Goal: Task Accomplishment & Management: Complete application form

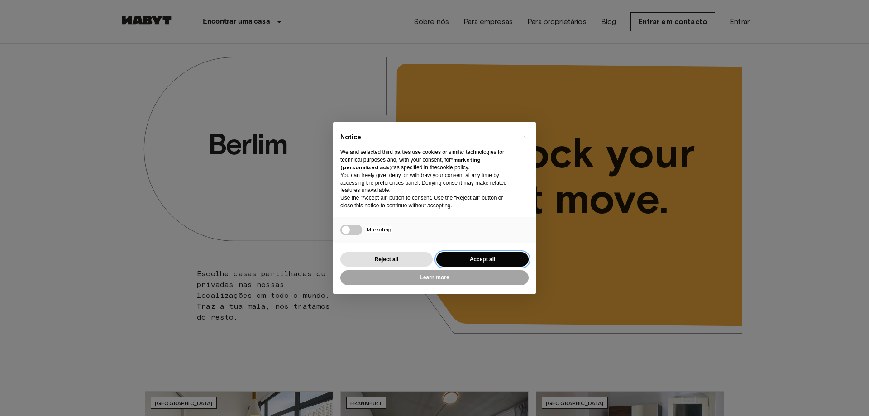
click at [462, 258] on button "Accept all" at bounding box center [482, 259] width 92 height 15
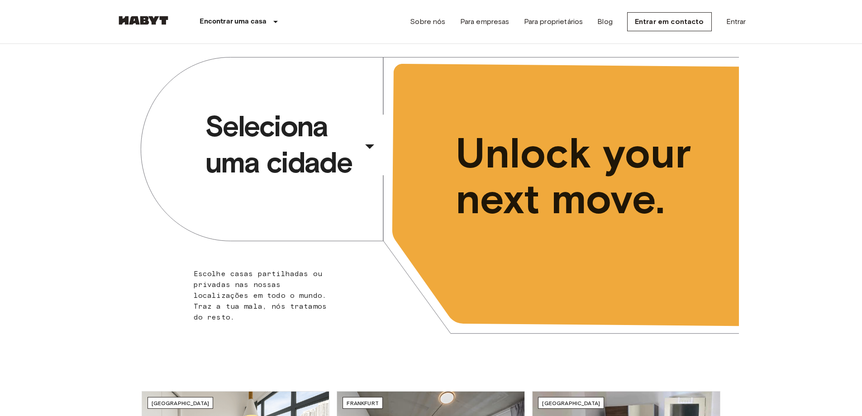
click at [369, 146] on div "​" at bounding box center [381, 153] width 93 height 19
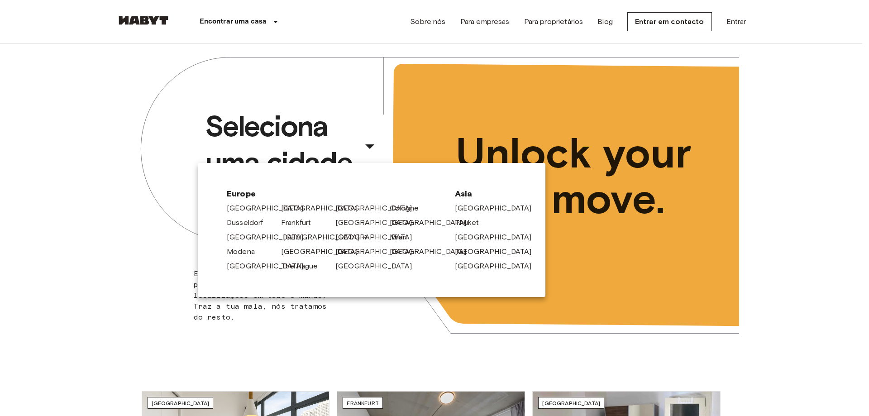
click at [284, 238] on link "Lisbon" at bounding box center [326, 237] width 86 height 11
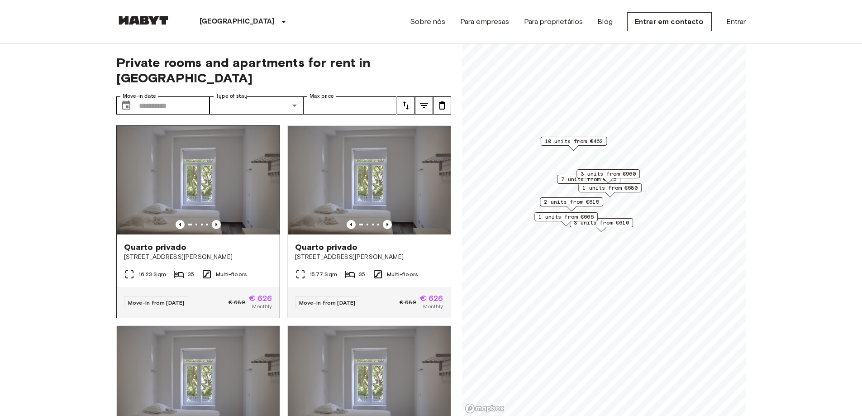
click at [213, 220] on icon "Previous image" at bounding box center [216, 224] width 9 height 9
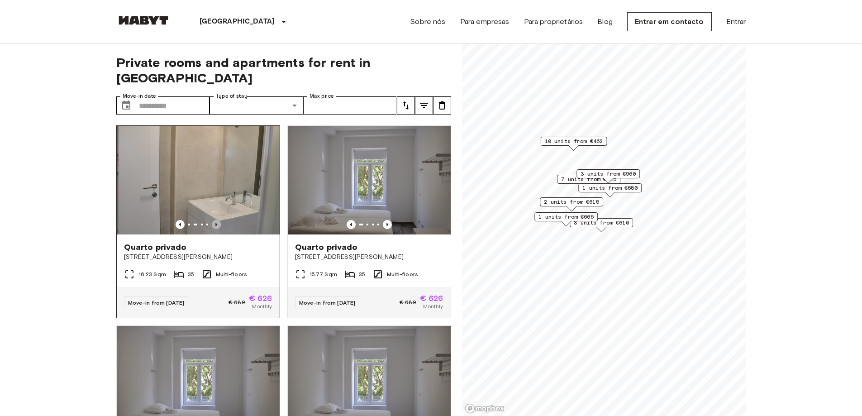
click at [213, 220] on icon "Previous image" at bounding box center [216, 224] width 9 height 9
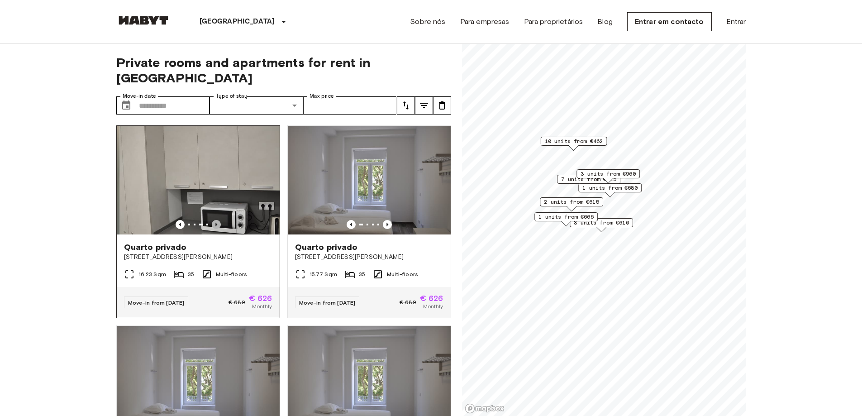
click at [213, 220] on icon "Previous image" at bounding box center [216, 224] width 9 height 9
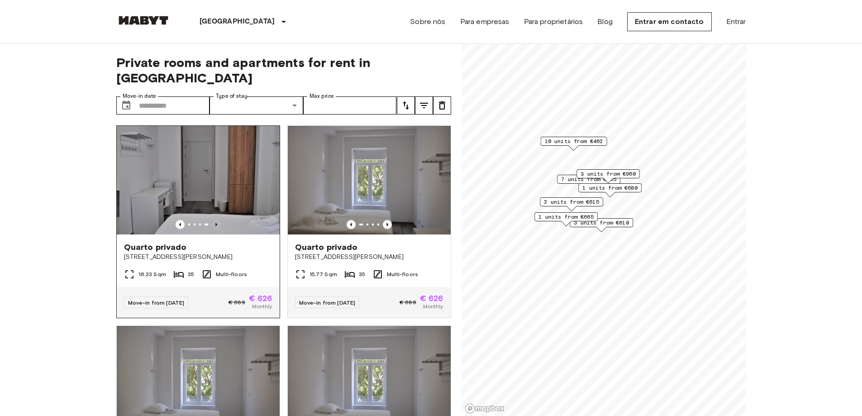
click at [213, 220] on icon "Previous image" at bounding box center [216, 224] width 9 height 9
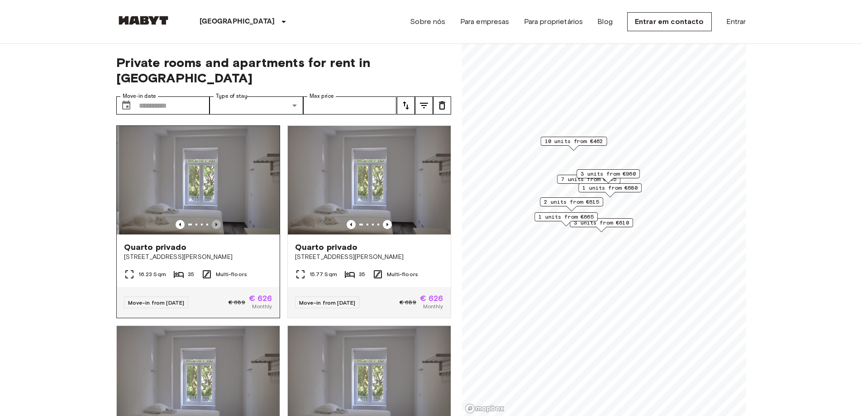
click at [213, 220] on icon "Previous image" at bounding box center [216, 224] width 9 height 9
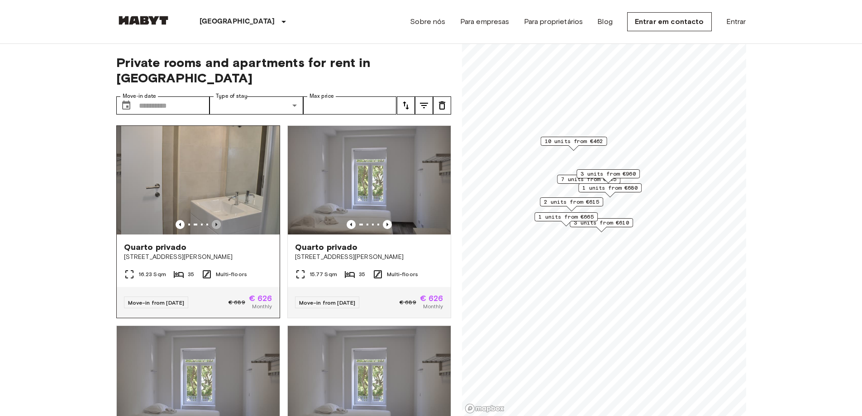
click at [213, 220] on icon "Previous image" at bounding box center [216, 224] width 9 height 9
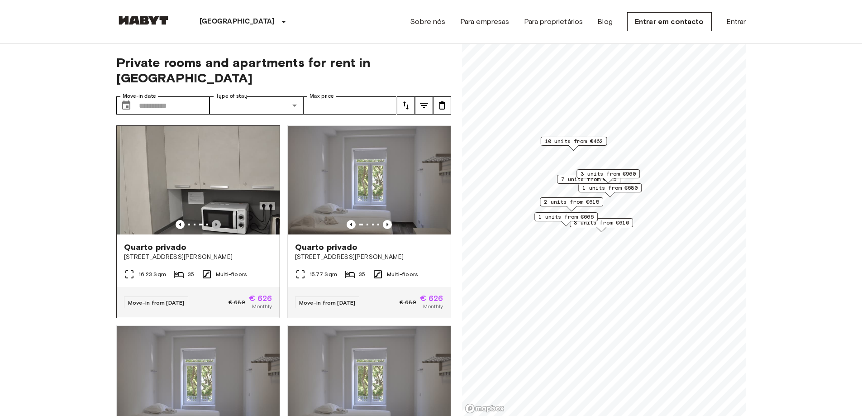
click at [213, 220] on icon "Previous image" at bounding box center [216, 224] width 9 height 9
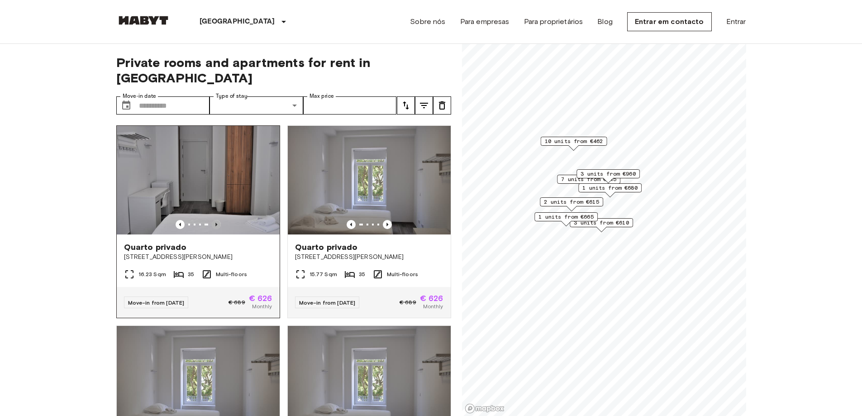
click at [213, 220] on icon "Previous image" at bounding box center [216, 224] width 9 height 9
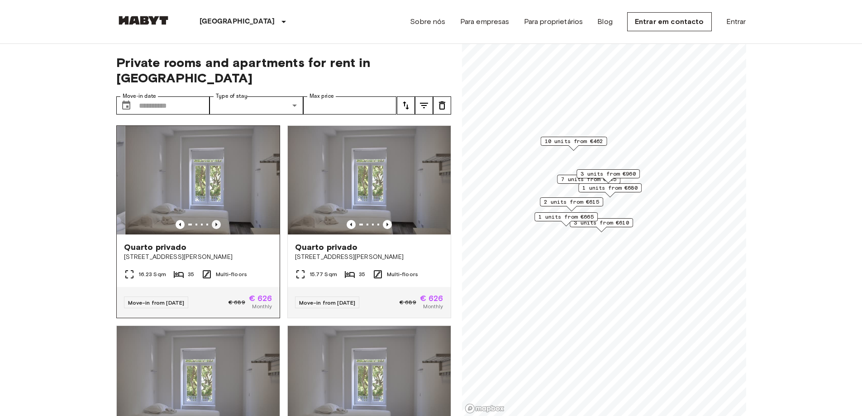
click at [213, 220] on icon "Previous image" at bounding box center [216, 224] width 9 height 9
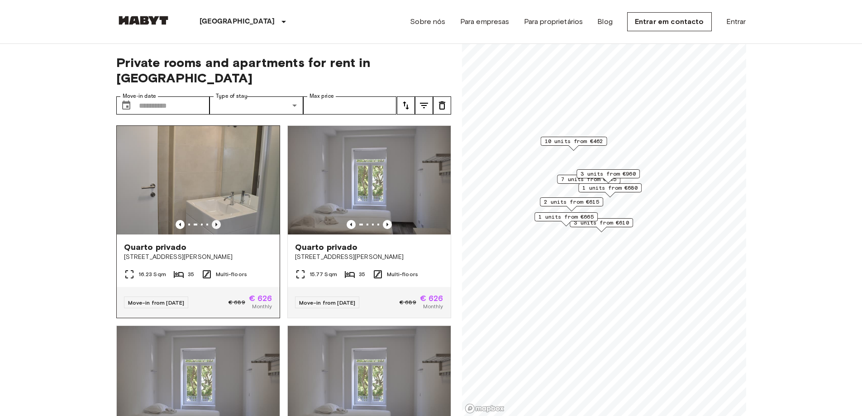
click at [213, 220] on icon "Previous image" at bounding box center [216, 224] width 9 height 9
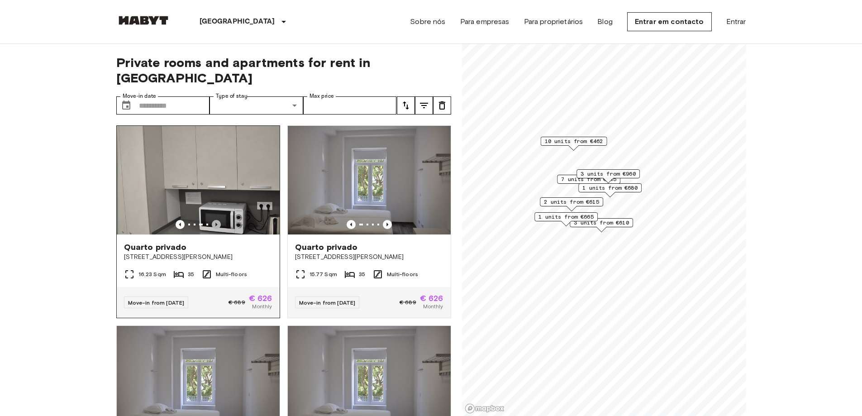
click at [213, 220] on icon "Previous image" at bounding box center [216, 224] width 9 height 9
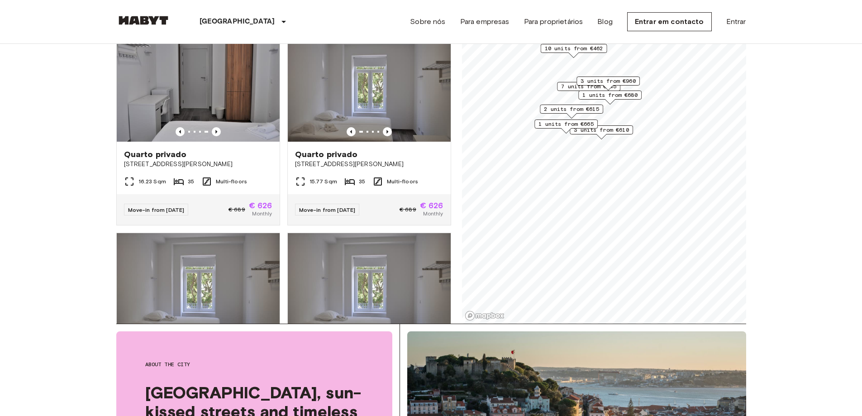
scroll to position [45, 0]
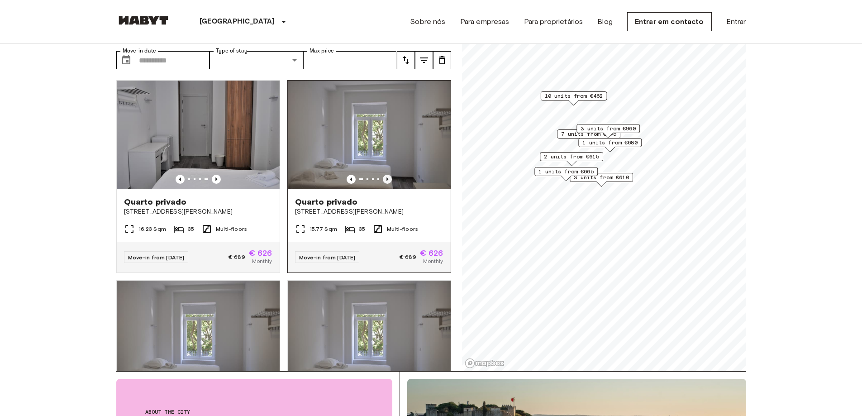
click at [383, 175] on icon "Previous image" at bounding box center [387, 179] width 9 height 9
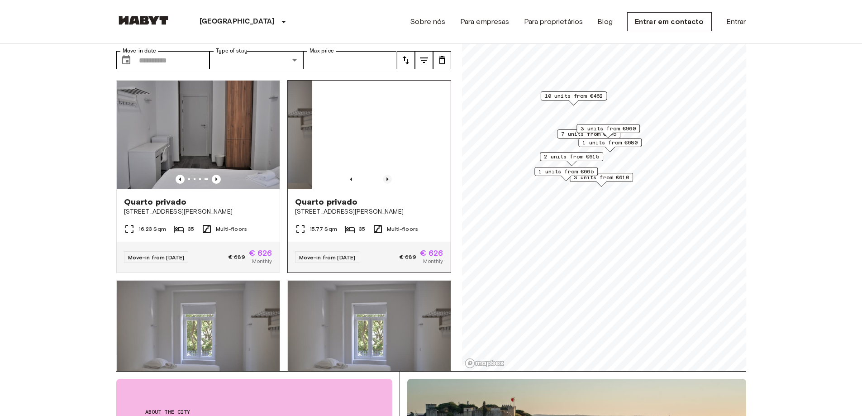
click at [383, 175] on icon "Previous image" at bounding box center [387, 179] width 9 height 9
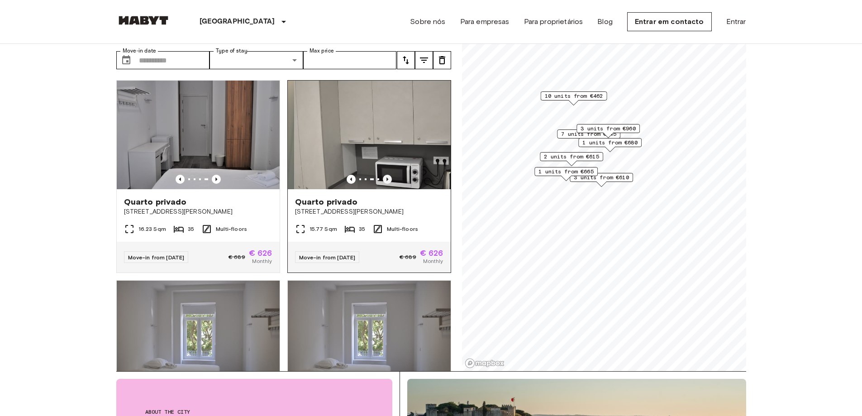
click at [383, 175] on icon "Previous image" at bounding box center [387, 179] width 9 height 9
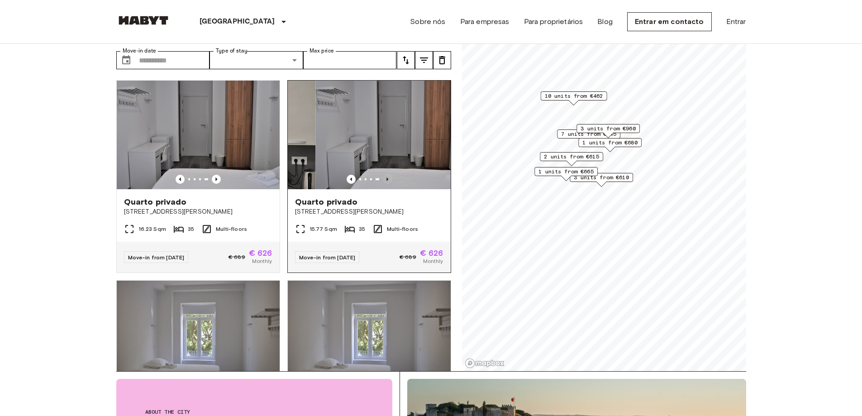
click at [383, 175] on icon "Previous image" at bounding box center [387, 179] width 9 height 9
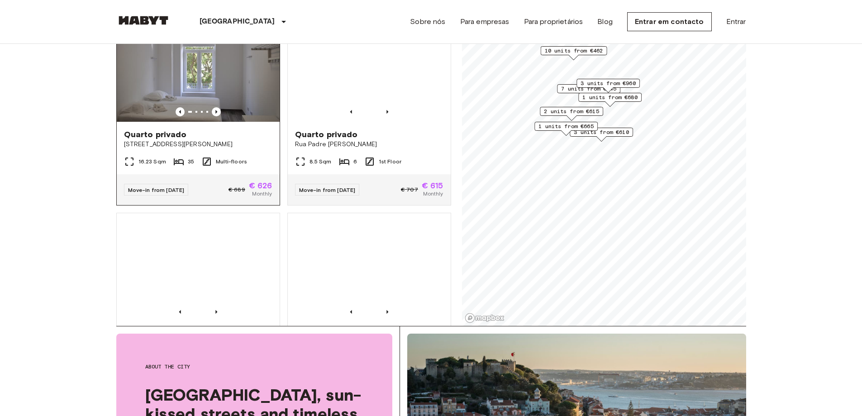
scroll to position [679, 0]
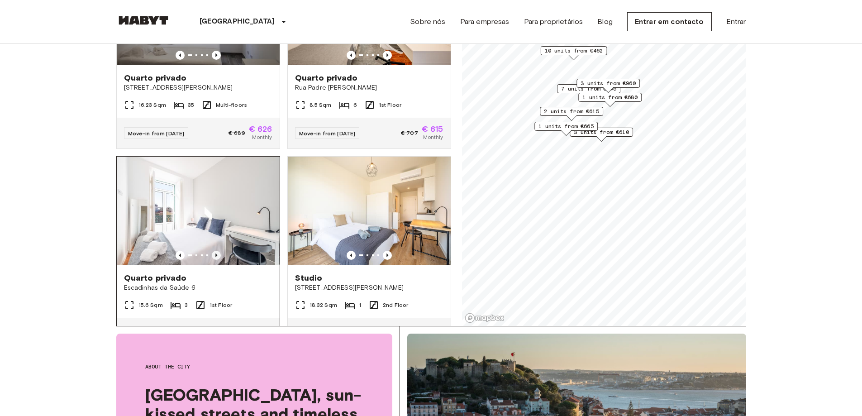
click at [216, 257] on icon "Previous image" at bounding box center [216, 255] width 9 height 9
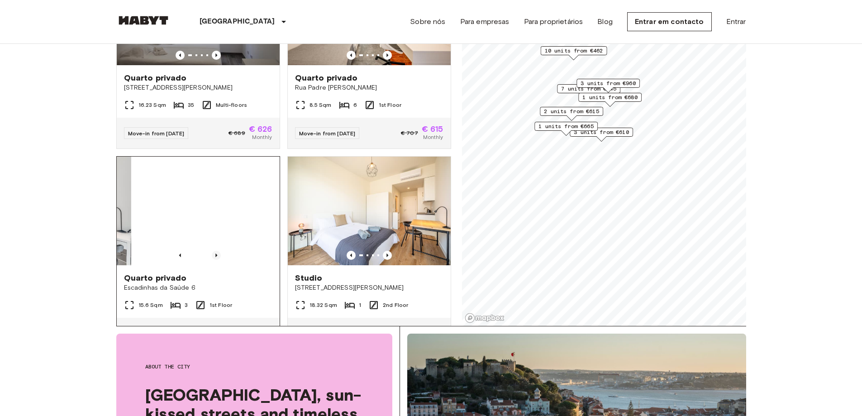
click at [214, 254] on icon "Previous image" at bounding box center [216, 255] width 9 height 9
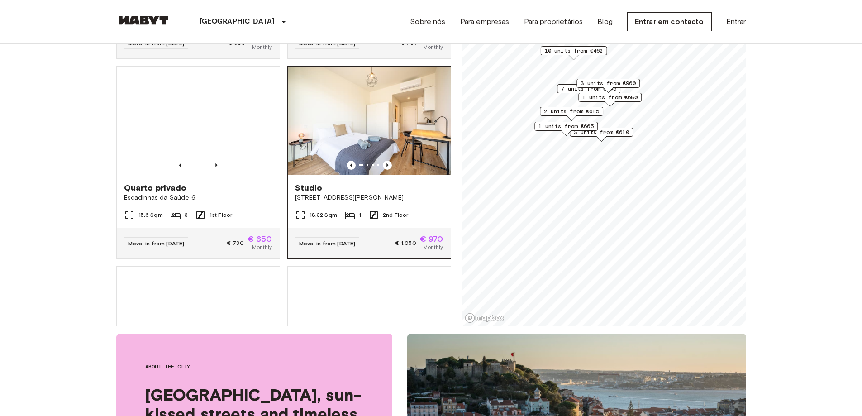
scroll to position [769, 0]
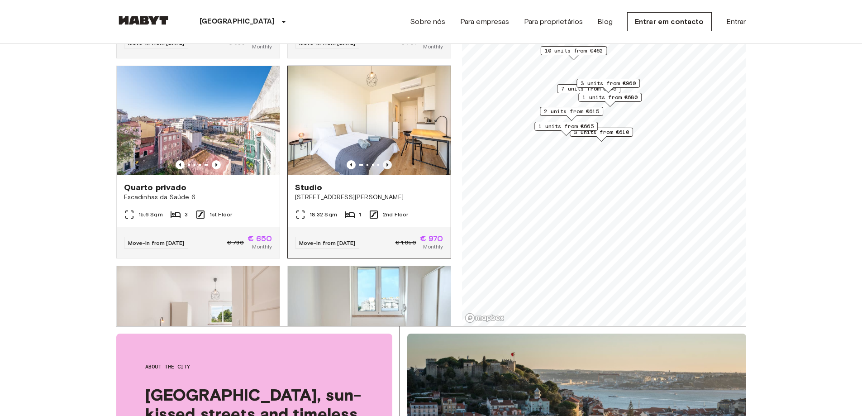
click at [383, 164] on icon "Previous image" at bounding box center [387, 164] width 9 height 9
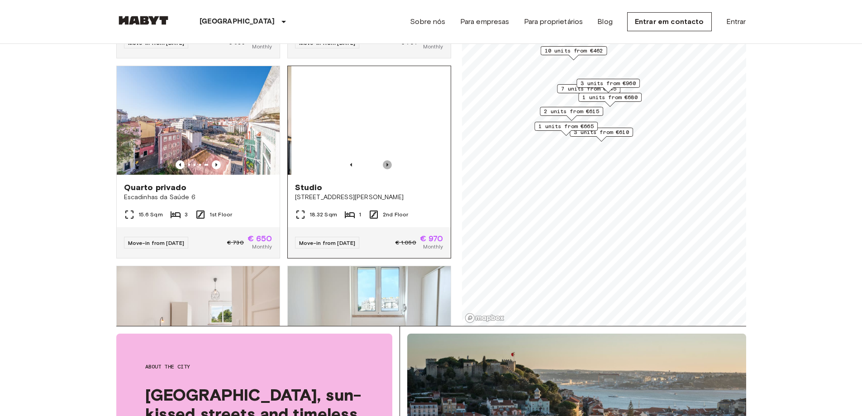
click at [383, 165] on icon "Previous image" at bounding box center [387, 164] width 9 height 9
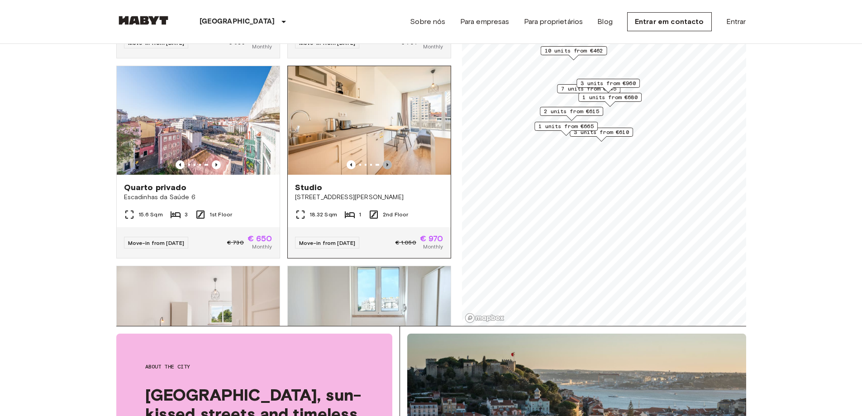
click at [383, 165] on icon "Previous image" at bounding box center [387, 164] width 9 height 9
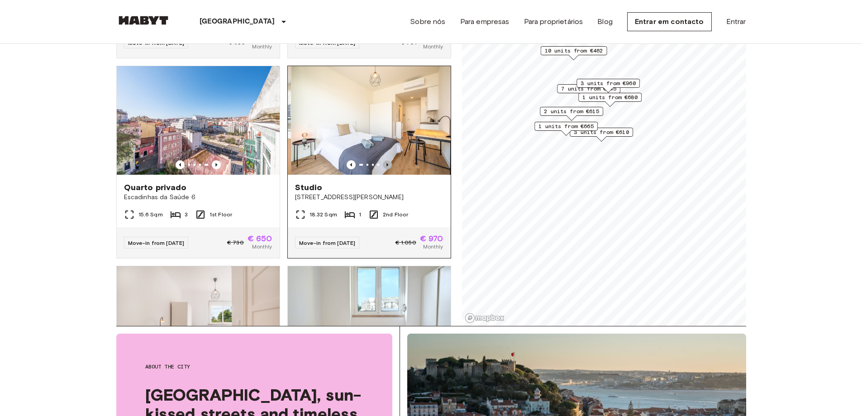
click at [383, 165] on icon "Previous image" at bounding box center [387, 164] width 9 height 9
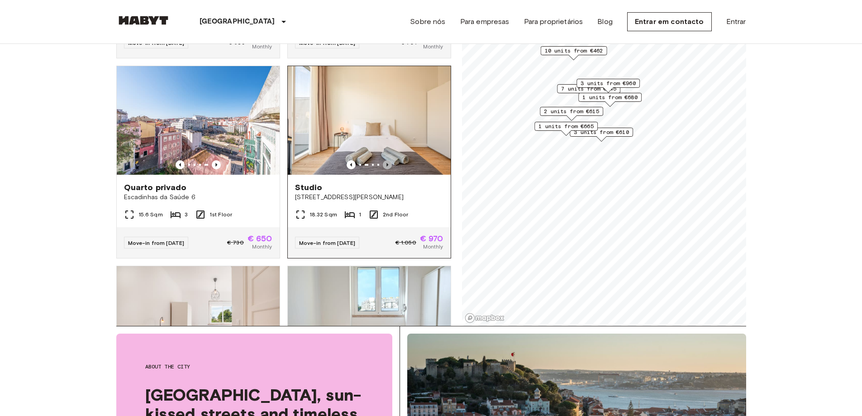
click at [383, 165] on icon "Previous image" at bounding box center [387, 164] width 9 height 9
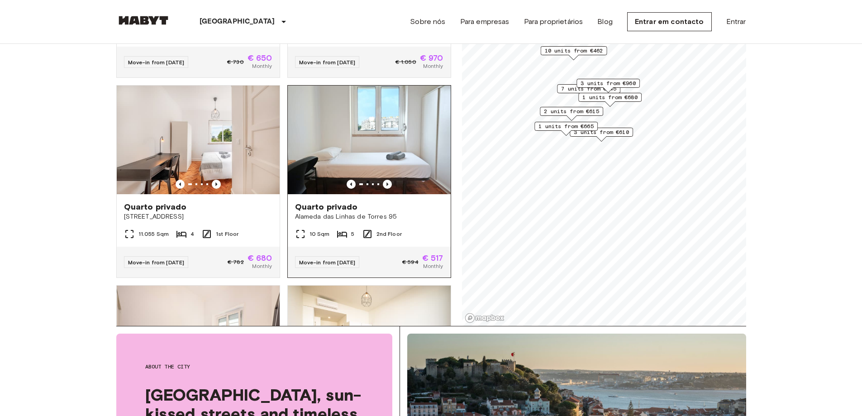
scroll to position [950, 0]
click at [386, 186] on icon "Previous image" at bounding box center [387, 184] width 2 height 4
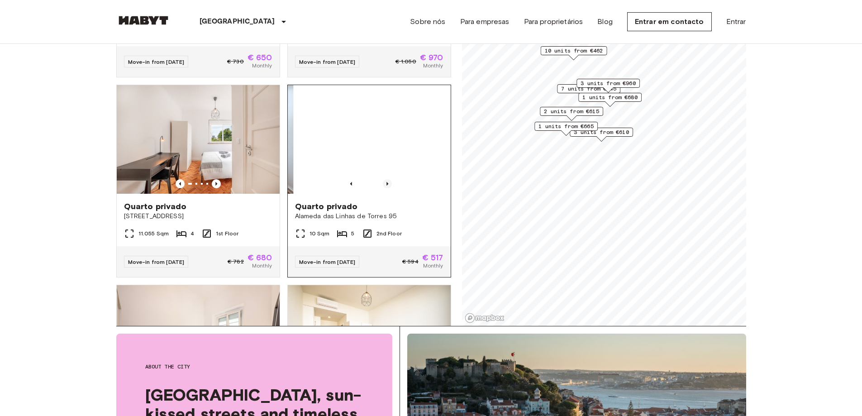
click at [383, 186] on icon "Previous image" at bounding box center [387, 183] width 9 height 9
click at [383, 188] on icon "Previous image" at bounding box center [387, 183] width 9 height 9
drag, startPoint x: 386, startPoint y: 188, endPoint x: 390, endPoint y: 180, distance: 9.3
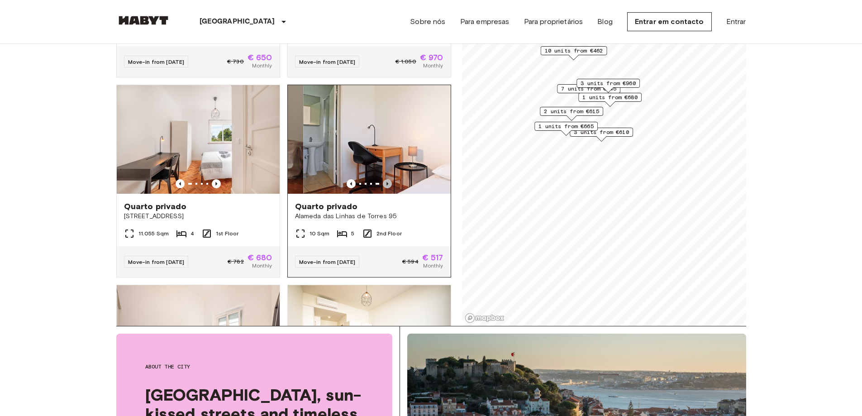
click at [388, 184] on div at bounding box center [369, 139] width 163 height 109
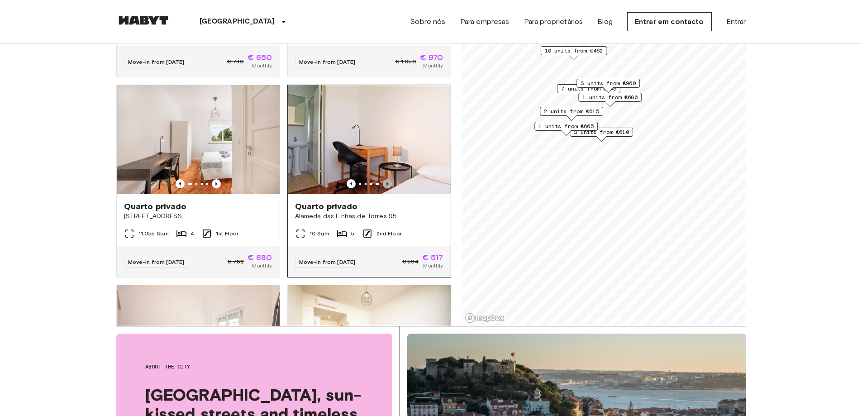
click at [383, 188] on icon "Previous image" at bounding box center [387, 183] width 9 height 9
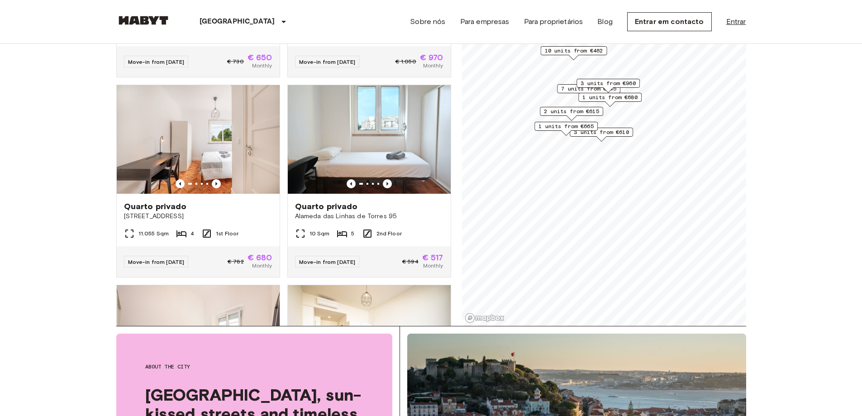
click at [736, 19] on link "Entrar" at bounding box center [736, 21] width 20 height 11
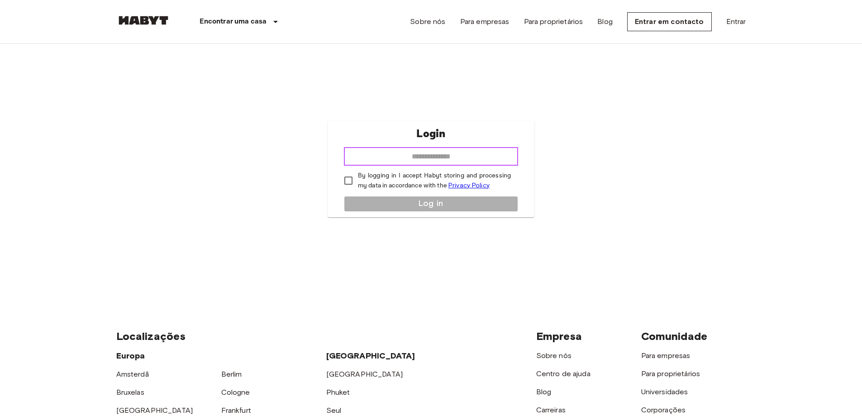
click at [390, 165] on input "email" at bounding box center [431, 157] width 174 height 18
type input "**********"
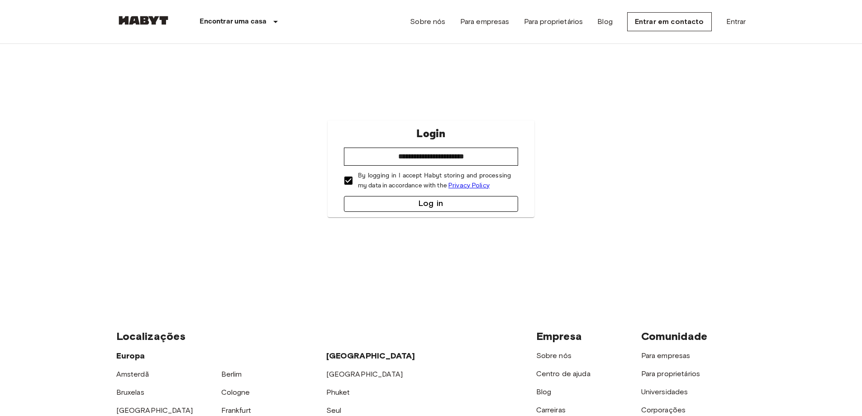
click at [367, 205] on button "Log in" at bounding box center [431, 204] width 174 height 16
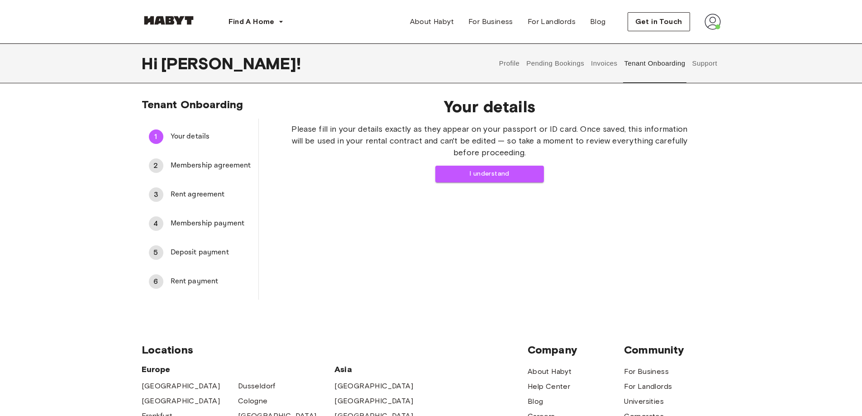
click at [505, 59] on button "Profile" at bounding box center [509, 63] width 23 height 40
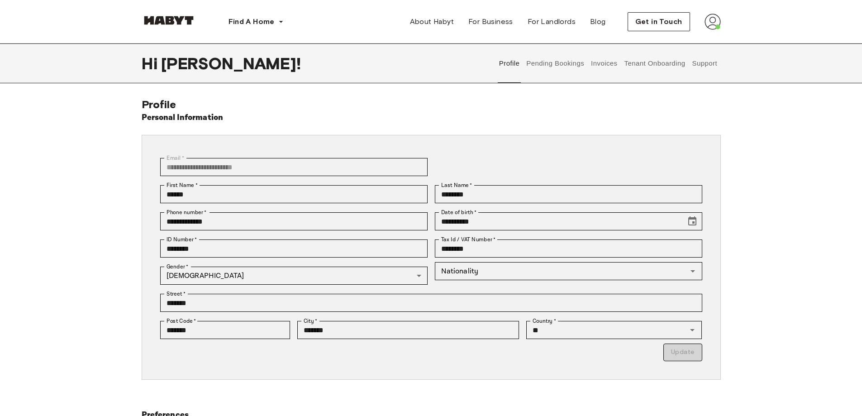
click at [547, 60] on button "Pending Bookings" at bounding box center [555, 63] width 60 height 40
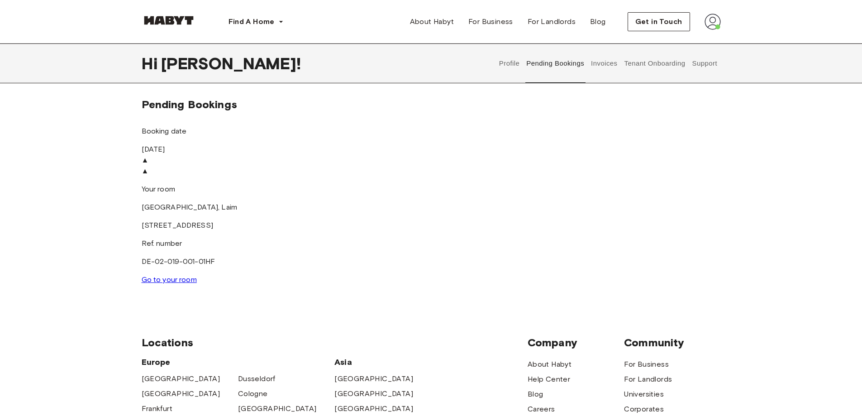
click at [529, 155] on img at bounding box center [431, 155] width 579 height 0
click at [197, 275] on link "Go to your room" at bounding box center [169, 279] width 55 height 9
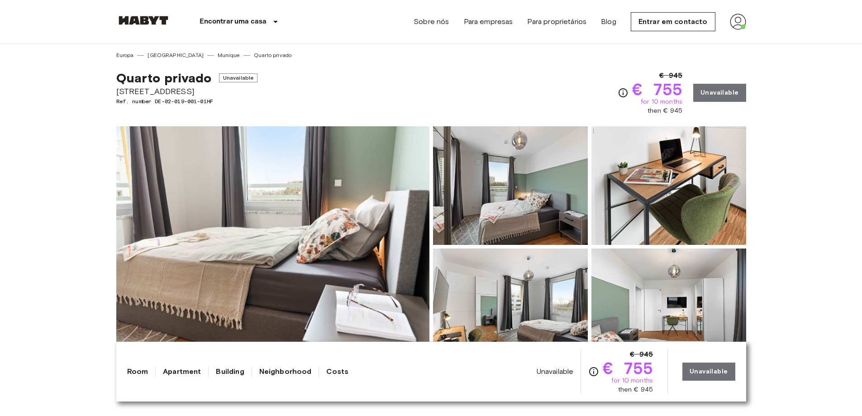
click at [276, 227] on img at bounding box center [272, 246] width 313 height 241
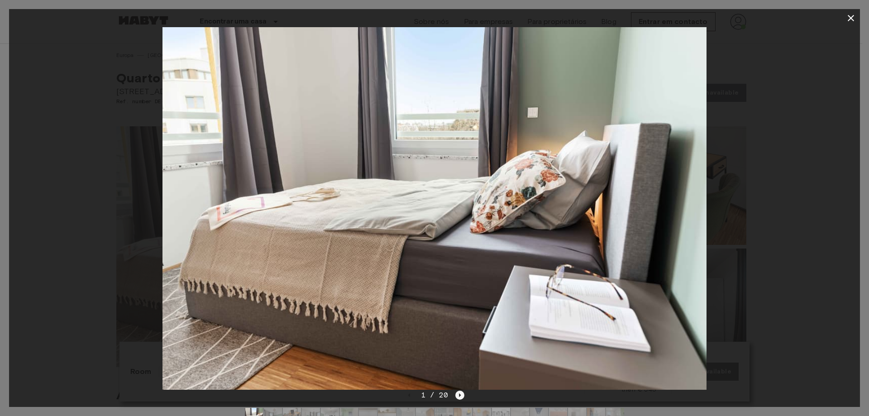
click at [457, 394] on icon "Next image" at bounding box center [459, 394] width 9 height 9
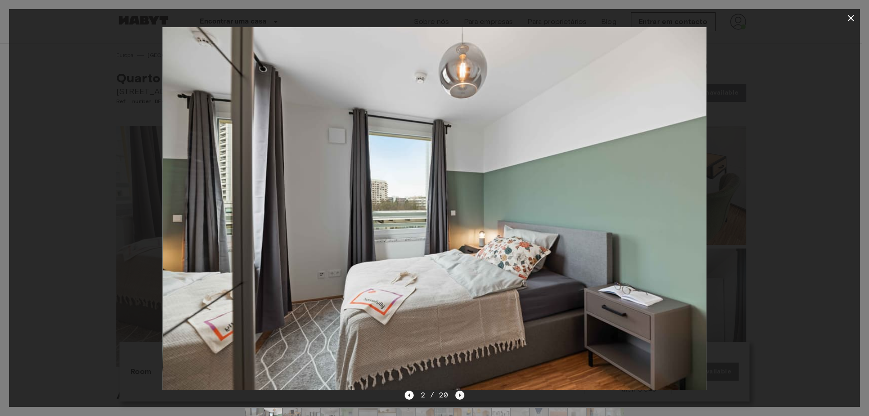
click at [457, 392] on icon "Next image" at bounding box center [459, 394] width 9 height 9
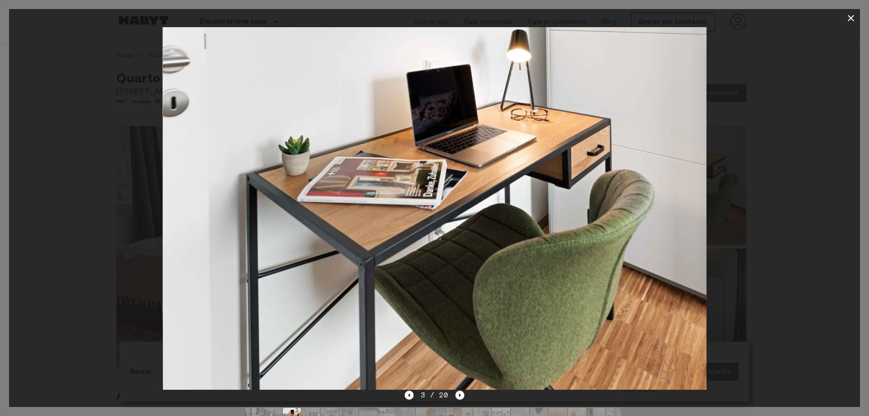
click at [409, 390] on div "3 / 20" at bounding box center [435, 395] width 60 height 11
click at [407, 395] on icon "Previous image" at bounding box center [409, 394] width 9 height 9
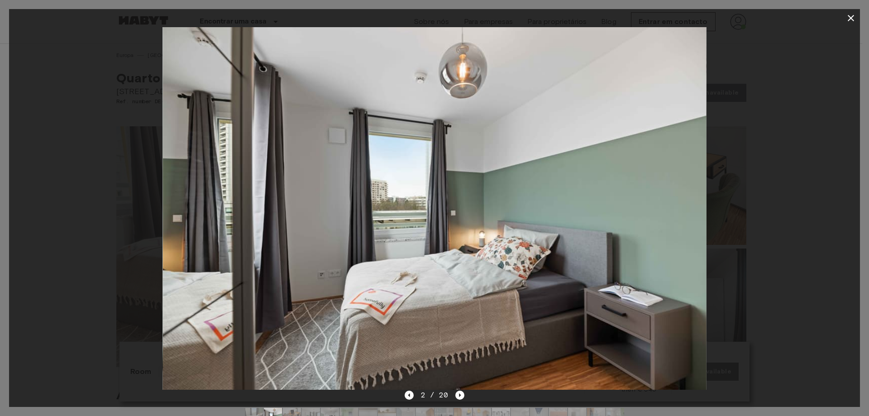
click at [456, 219] on img at bounding box center [433, 208] width 543 height 362
click at [460, 397] on icon "Next image" at bounding box center [459, 394] width 9 height 9
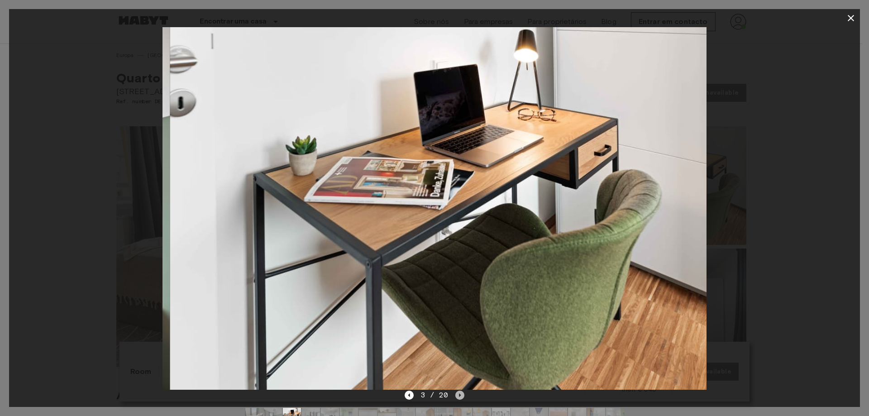
click at [458, 397] on icon "Next image" at bounding box center [459, 394] width 9 height 9
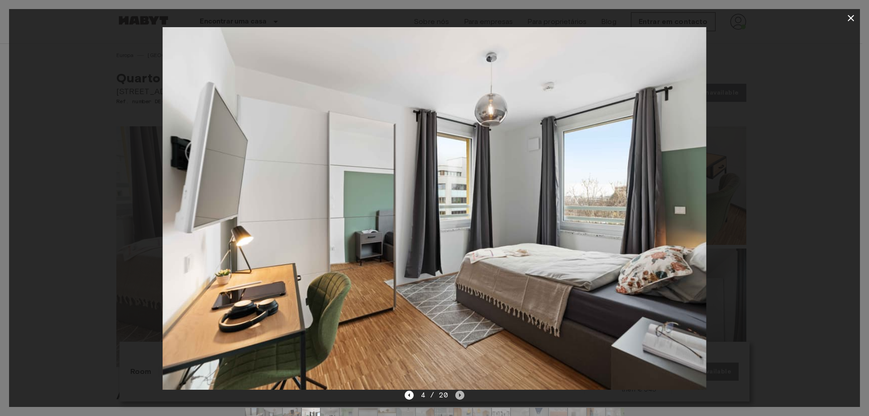
click at [456, 392] on icon "Next image" at bounding box center [459, 394] width 9 height 9
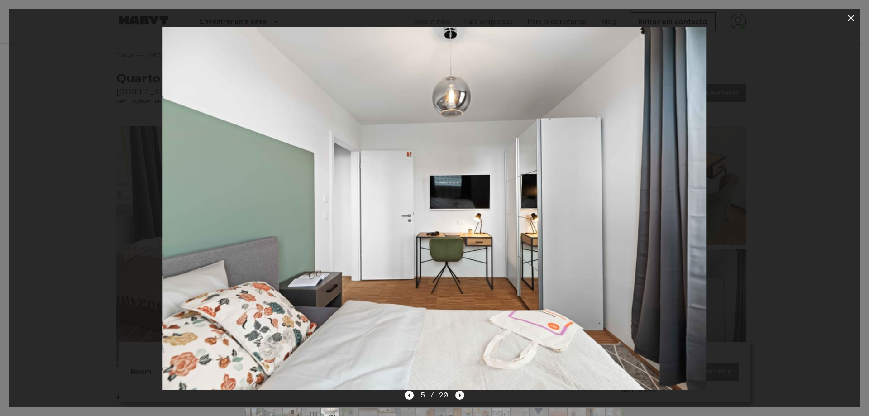
click at [458, 391] on icon "Next image" at bounding box center [459, 394] width 9 height 9
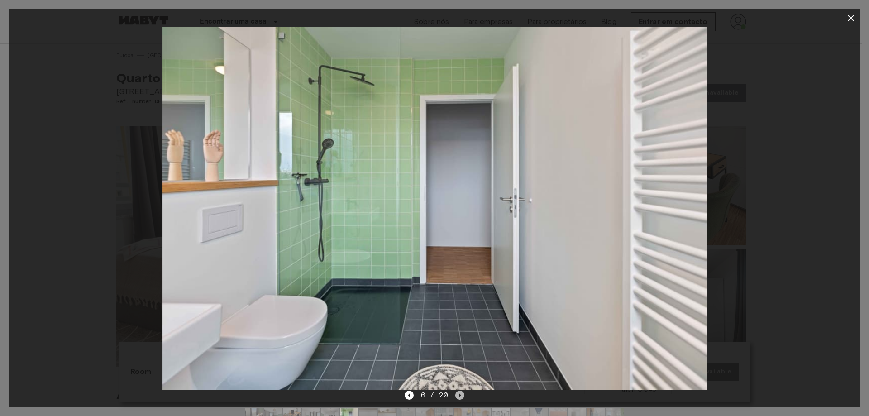
click at [458, 391] on icon "Next image" at bounding box center [459, 394] width 9 height 9
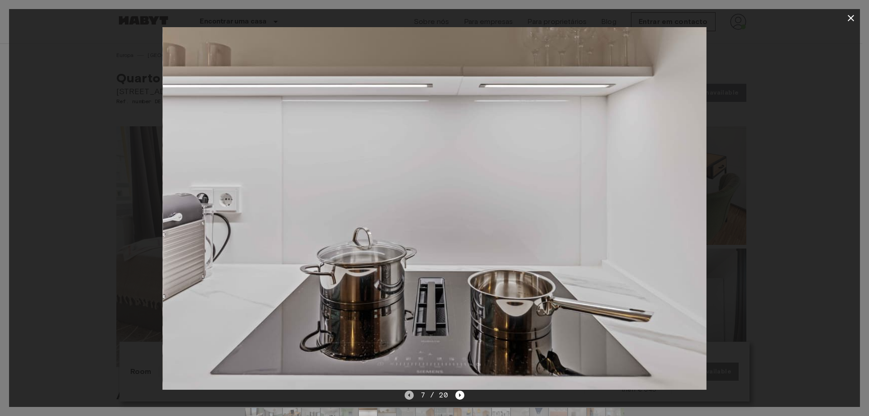
click at [412, 395] on icon "Previous image" at bounding box center [409, 394] width 9 height 9
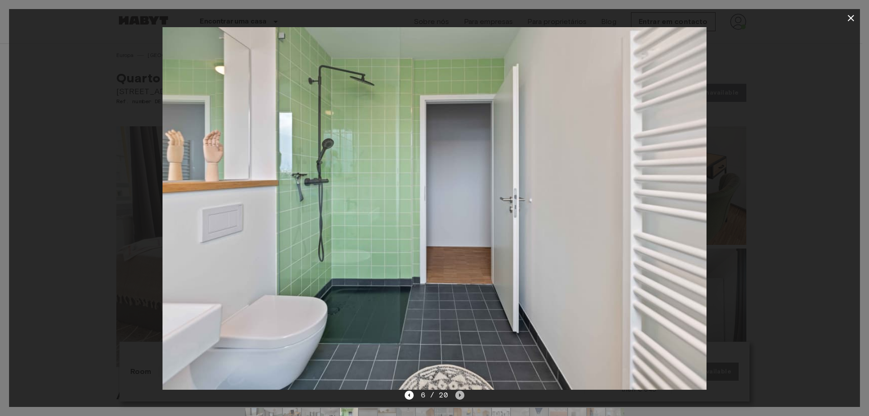
click at [458, 394] on icon "Next image" at bounding box center [459, 394] width 9 height 9
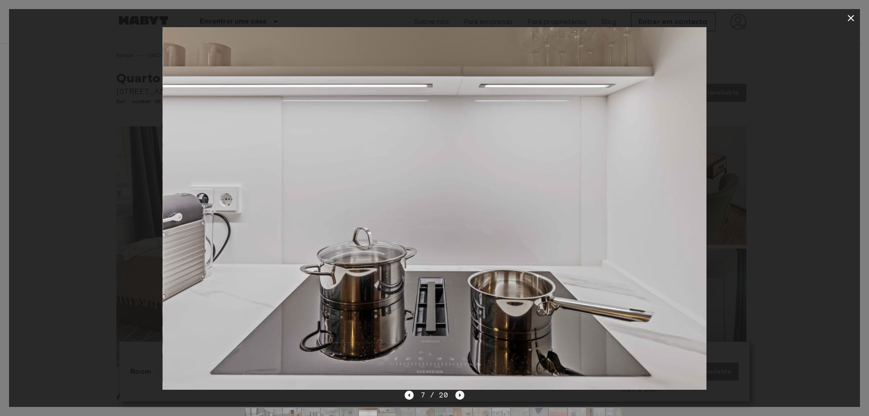
click at [459, 392] on icon "Next image" at bounding box center [459, 394] width 9 height 9
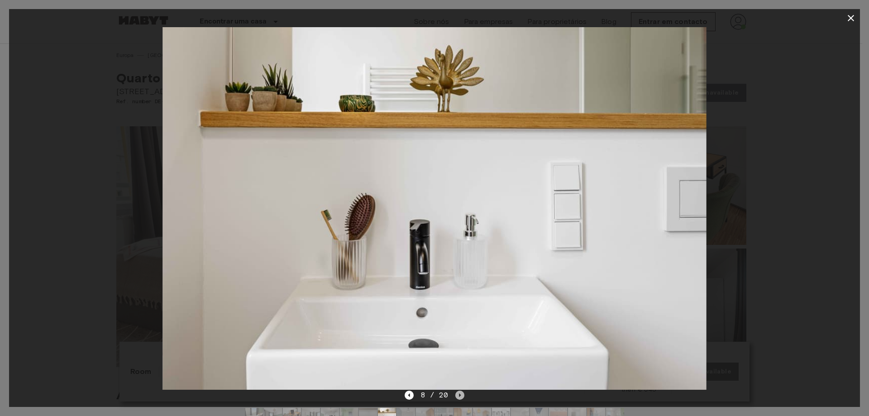
click at [459, 392] on icon "Next image" at bounding box center [459, 394] width 9 height 9
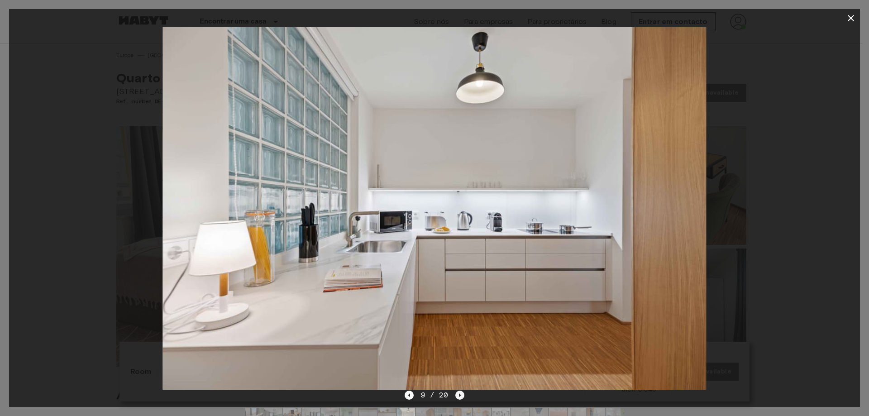
click at [459, 392] on icon "Next image" at bounding box center [459, 394] width 9 height 9
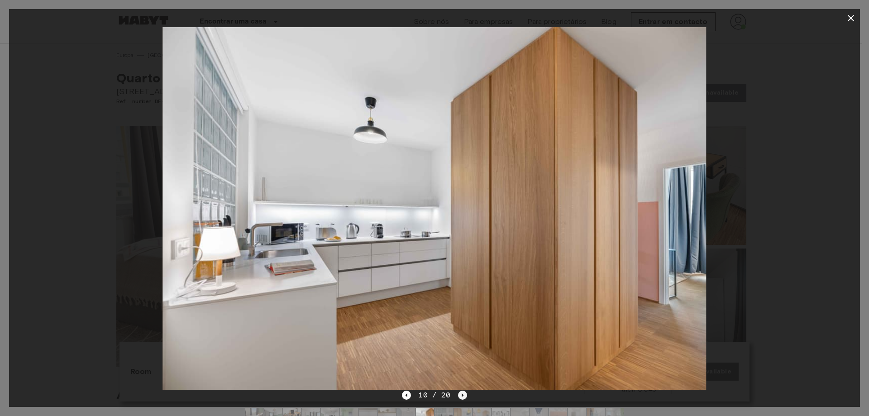
click at [459, 392] on icon "Next image" at bounding box center [462, 394] width 9 height 9
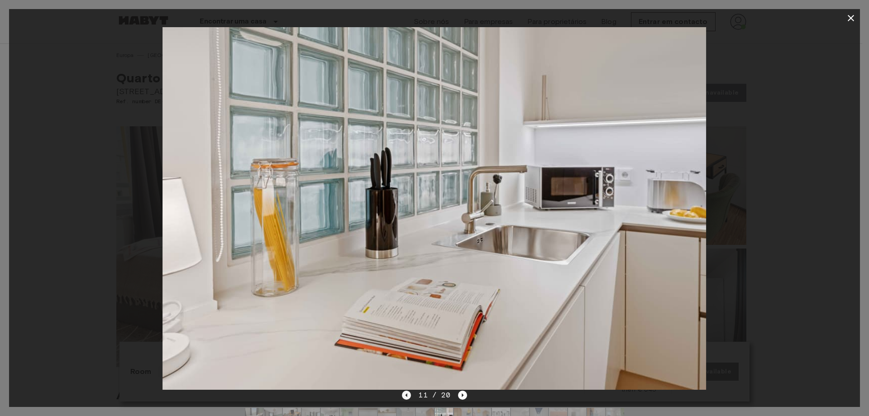
click at [409, 395] on icon "Previous image" at bounding box center [406, 394] width 9 height 9
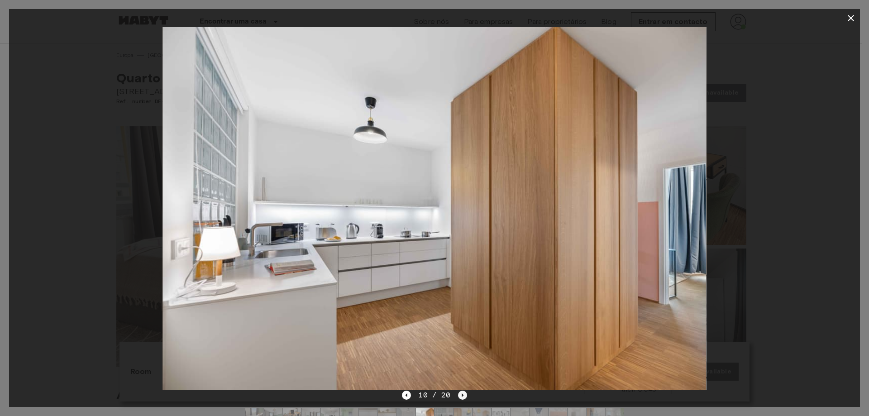
click at [462, 394] on icon "Next image" at bounding box center [462, 394] width 9 height 9
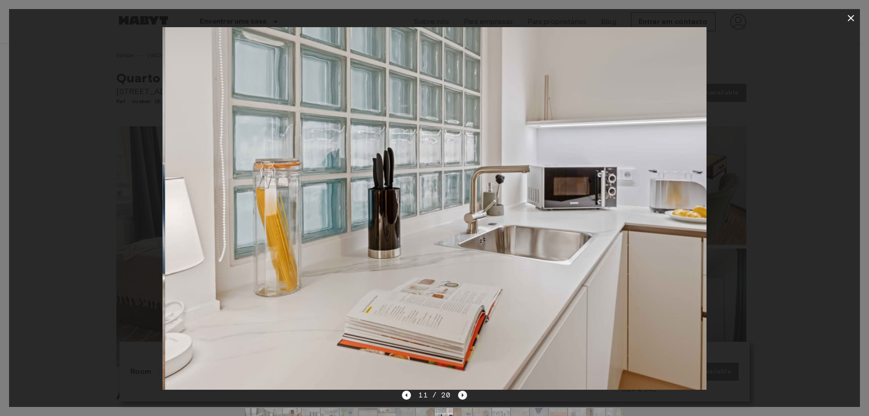
click at [462, 394] on icon "Next image" at bounding box center [462, 394] width 9 height 9
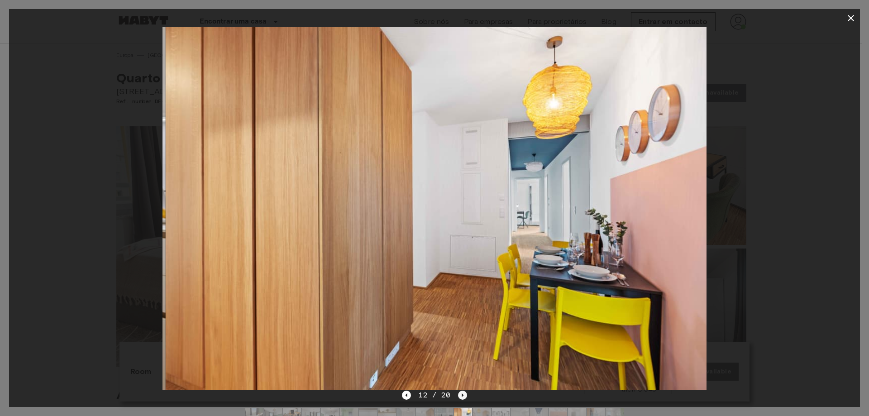
click at [462, 394] on icon "Next image" at bounding box center [462, 394] width 9 height 9
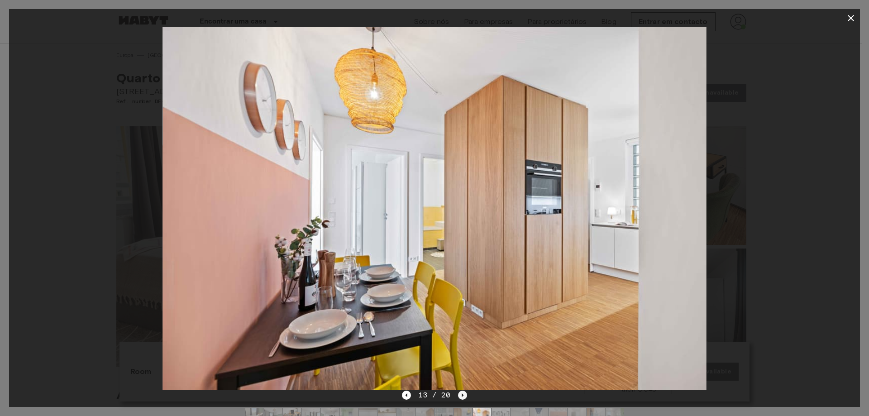
click at [462, 394] on icon "Next image" at bounding box center [463, 395] width 2 height 4
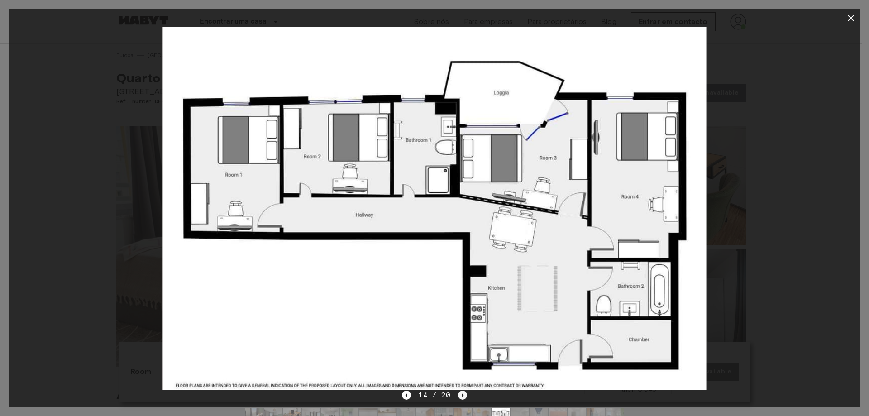
click at [462, 393] on icon "Next image" at bounding box center [462, 394] width 9 height 9
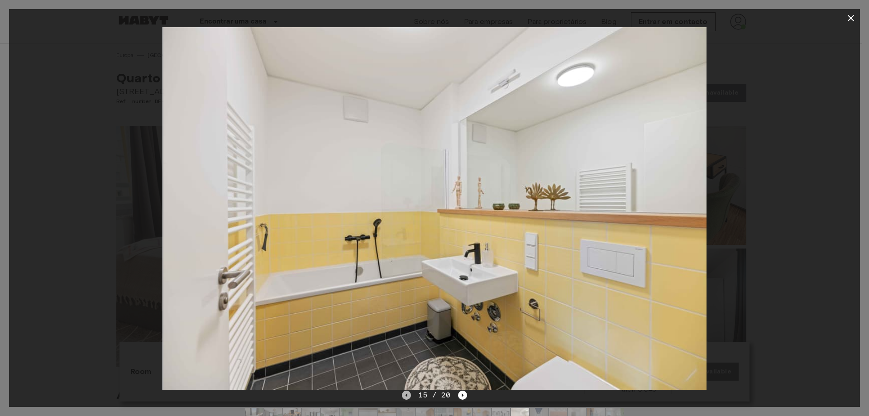
click at [405, 391] on icon "Previous image" at bounding box center [406, 394] width 9 height 9
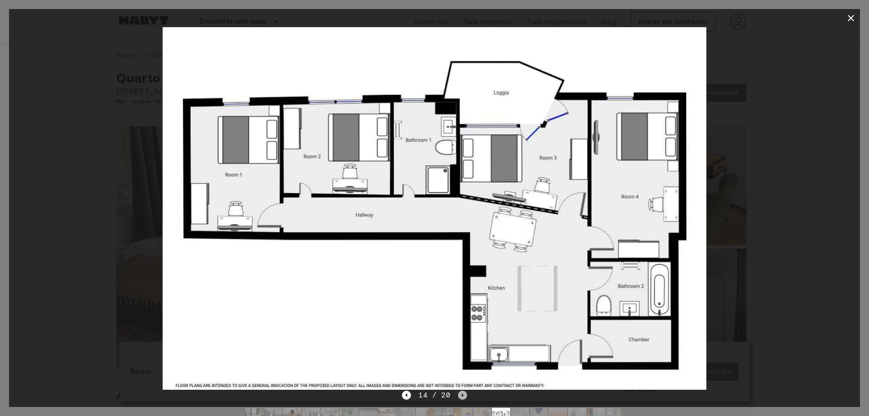
click at [463, 392] on icon "Next image" at bounding box center [462, 394] width 9 height 9
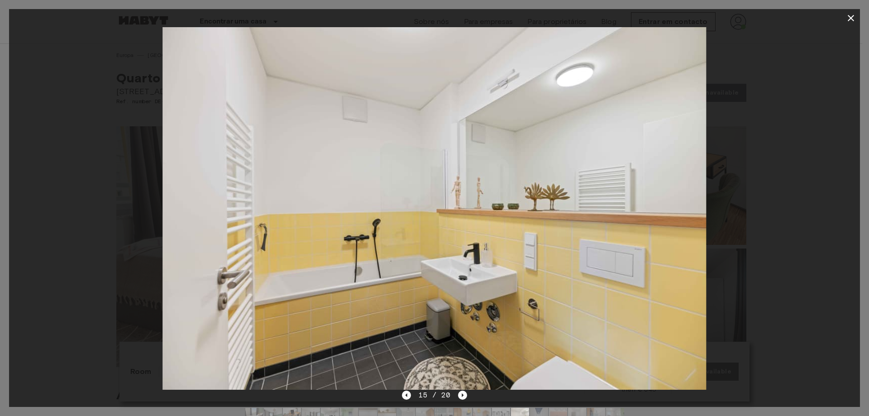
click at [466, 391] on div "15 / 20" at bounding box center [434, 411] width 851 height 43
click at [462, 398] on icon "Next image" at bounding box center [462, 394] width 9 height 9
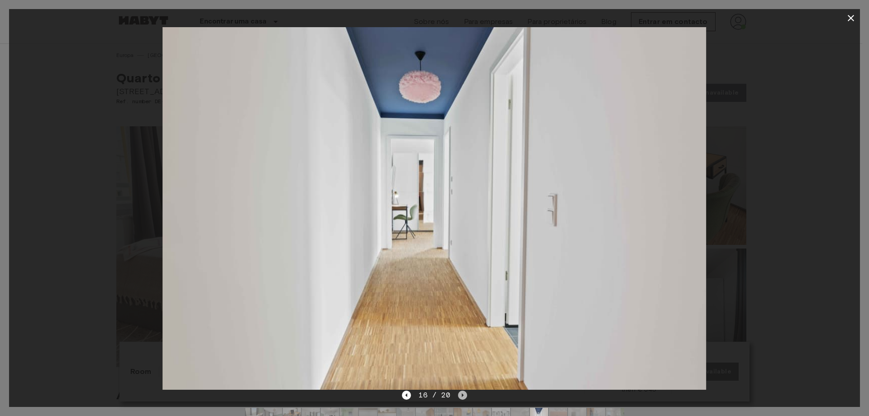
click at [463, 393] on icon "Next image" at bounding box center [462, 394] width 9 height 9
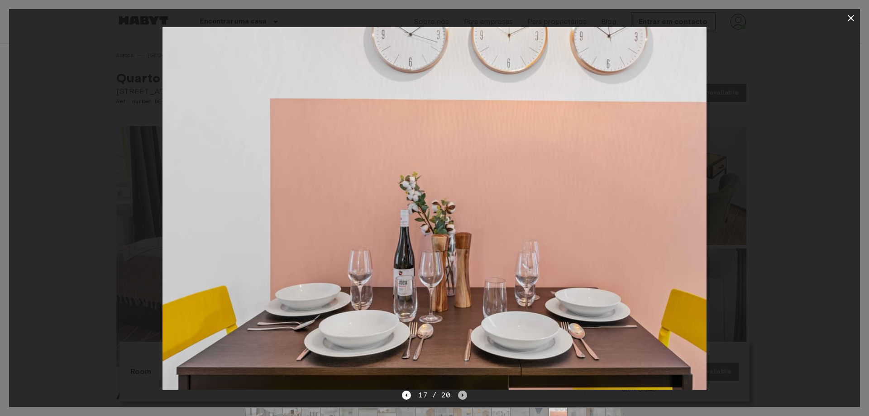
click at [461, 392] on icon "Next image" at bounding box center [462, 394] width 9 height 9
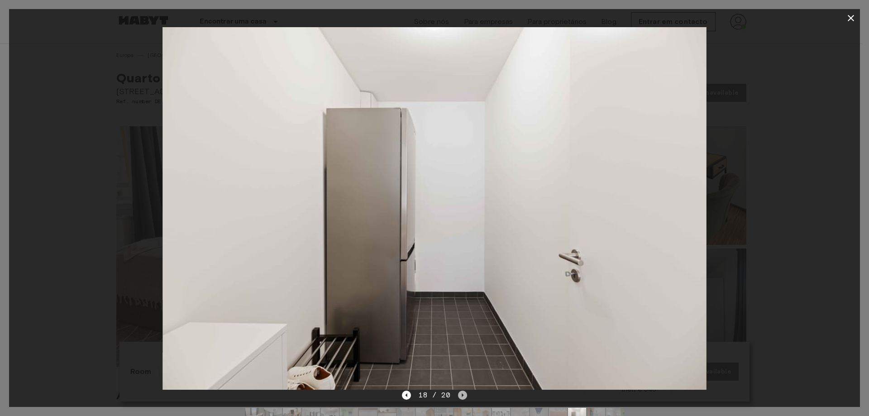
click at [463, 395] on icon "Next image" at bounding box center [462, 394] width 9 height 9
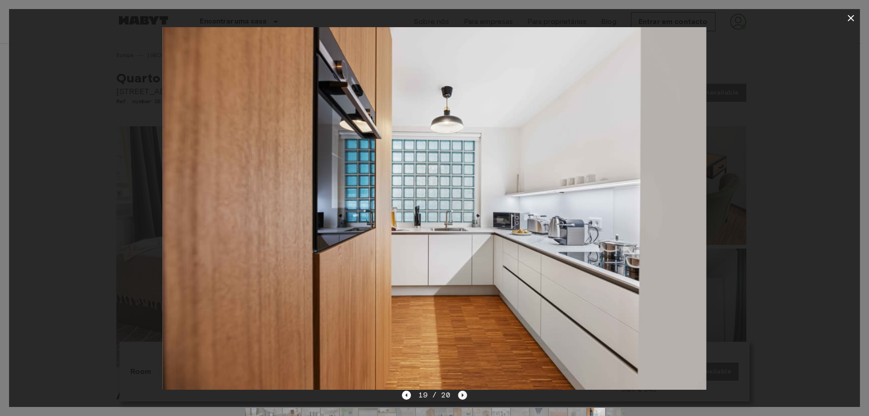
click at [463, 395] on icon "Next image" at bounding box center [462, 394] width 9 height 9
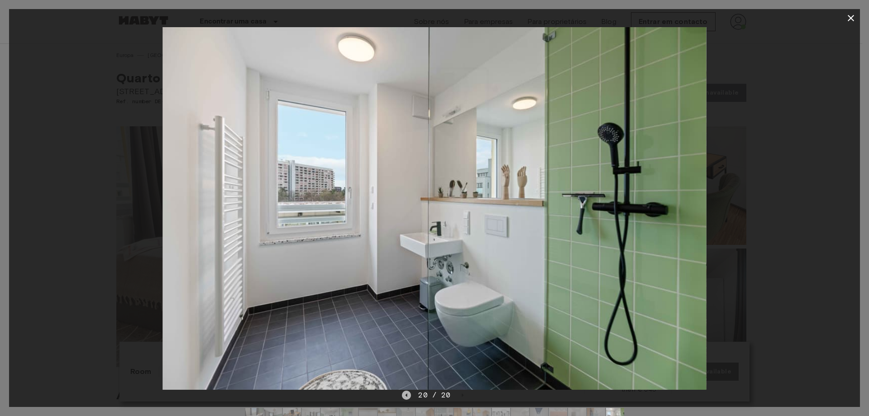
click at [406, 397] on icon "Previous image" at bounding box center [406, 394] width 9 height 9
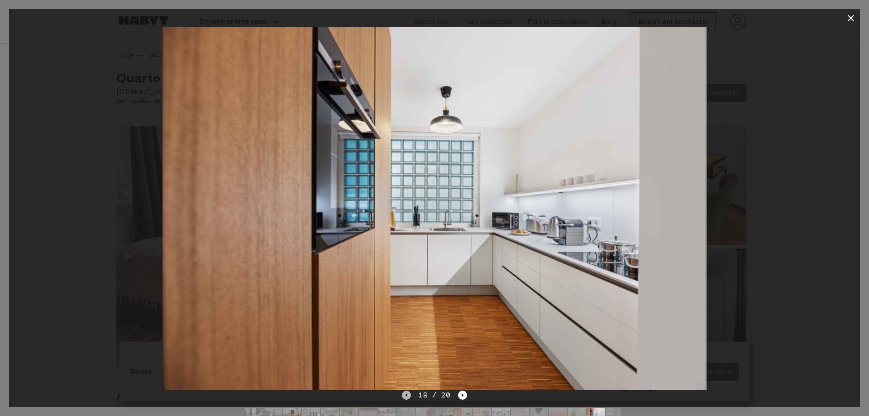
click at [405, 397] on icon "Previous image" at bounding box center [406, 394] width 9 height 9
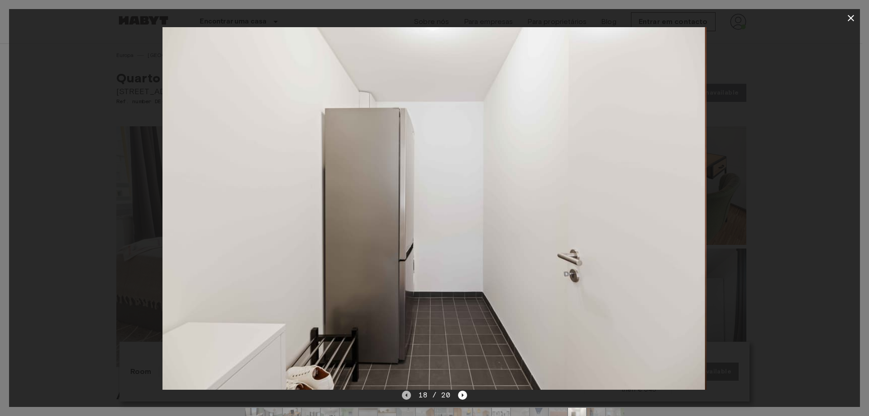
click at [405, 397] on icon "Previous image" at bounding box center [406, 394] width 9 height 9
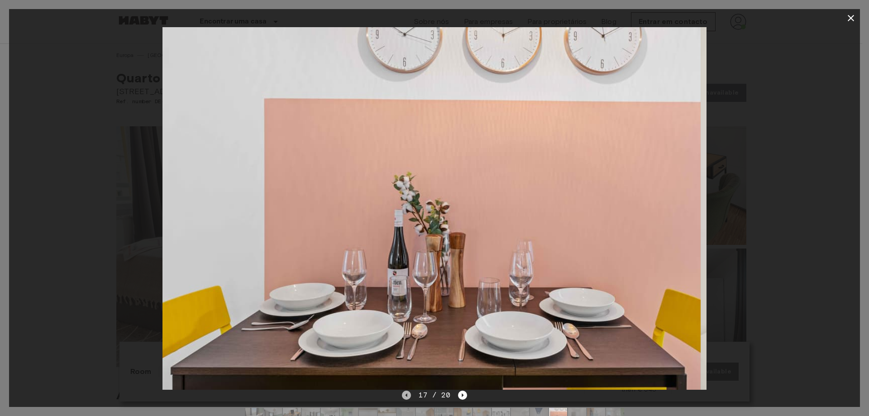
click at [405, 397] on icon "Previous image" at bounding box center [406, 394] width 9 height 9
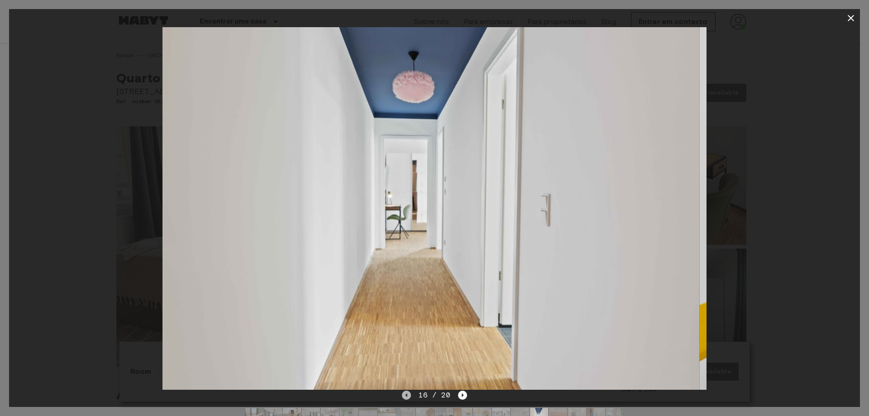
click at [405, 397] on icon "Previous image" at bounding box center [406, 394] width 9 height 9
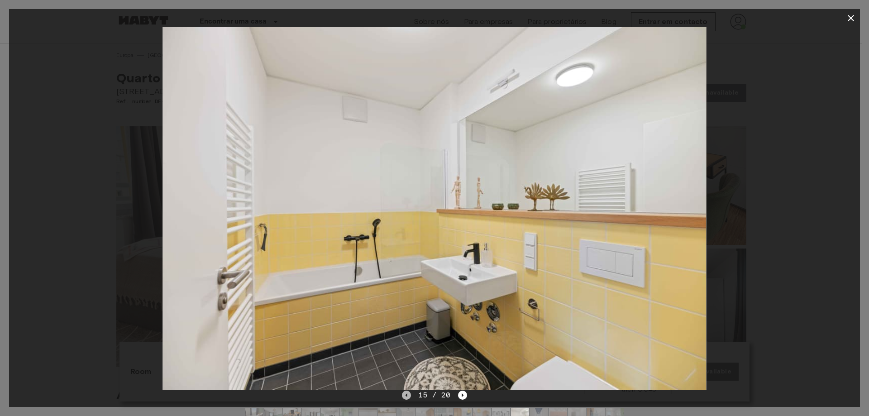
click at [405, 397] on icon "Previous image" at bounding box center [406, 394] width 9 height 9
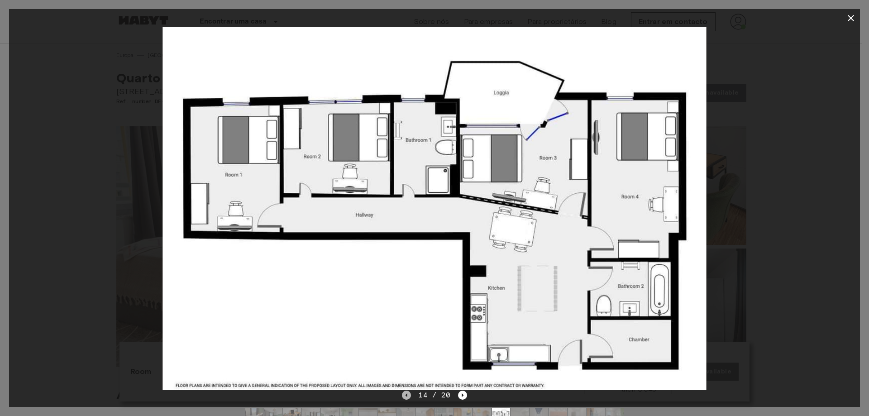
click at [405, 397] on icon "Previous image" at bounding box center [406, 394] width 9 height 9
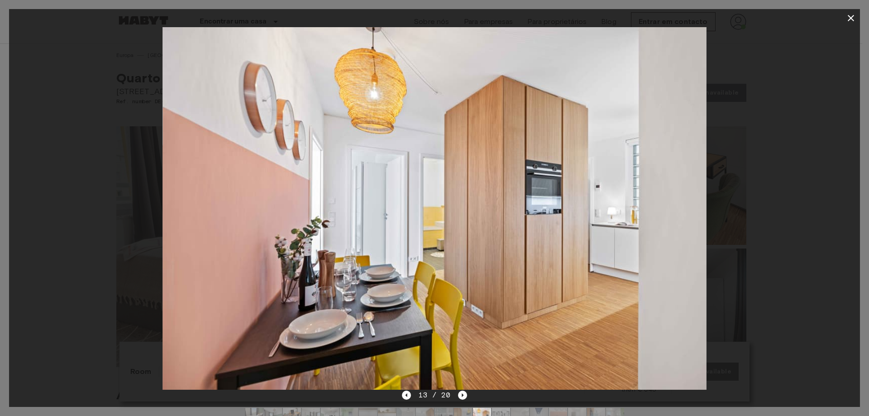
click at [404, 400] on div "13 / 20" at bounding box center [434, 395] width 65 height 11
click at [406, 392] on icon "Previous image" at bounding box center [406, 394] width 9 height 9
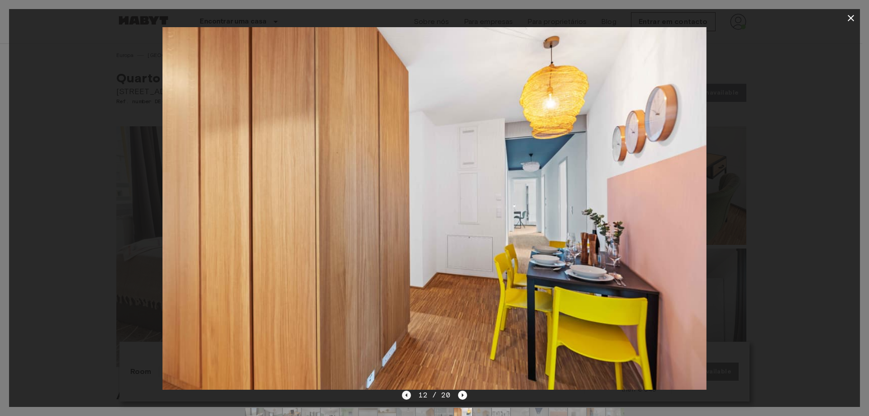
click at [406, 392] on icon "Previous image" at bounding box center [406, 394] width 9 height 9
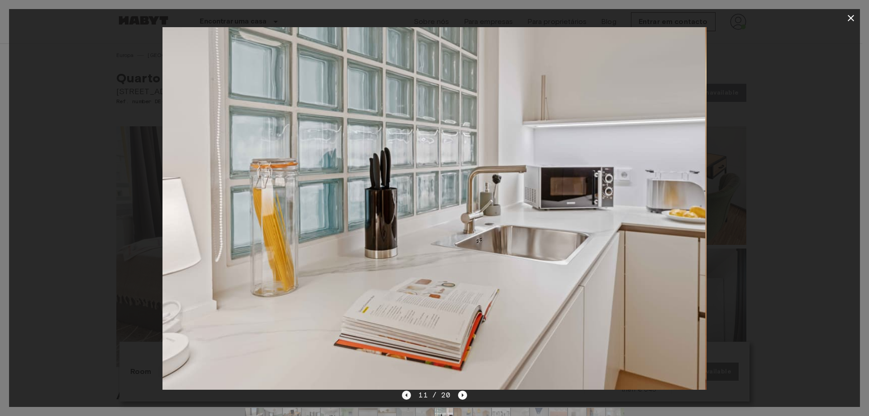
click at [406, 392] on icon "Previous image" at bounding box center [406, 394] width 9 height 9
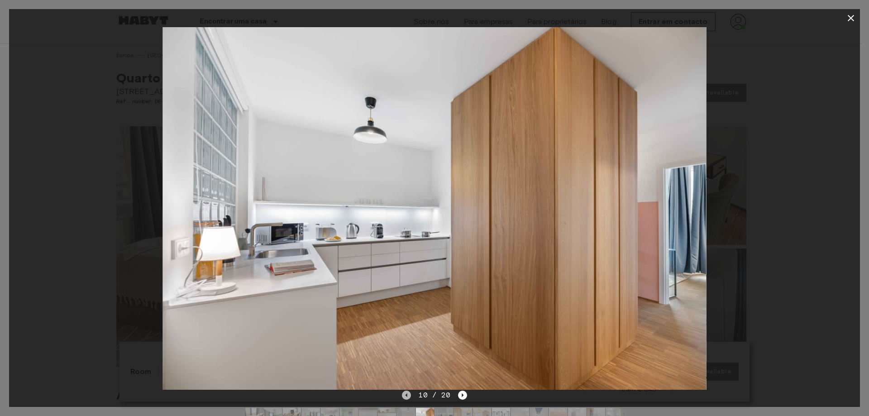
click at [406, 392] on icon "Previous image" at bounding box center [406, 394] width 9 height 9
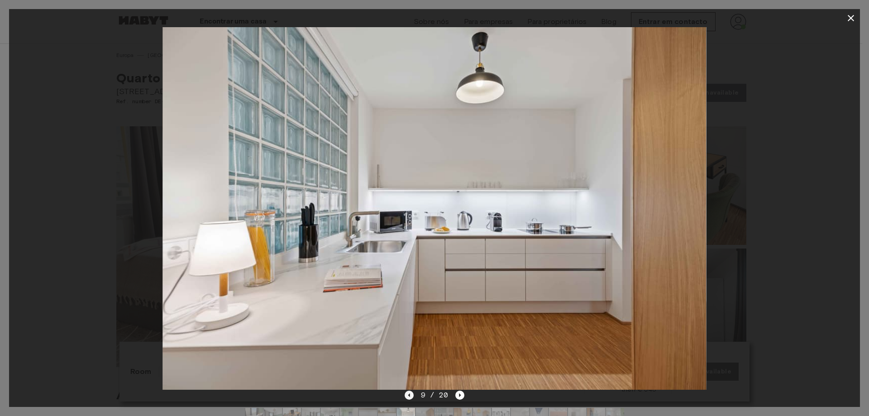
click at [406, 392] on icon "Previous image" at bounding box center [409, 394] width 9 height 9
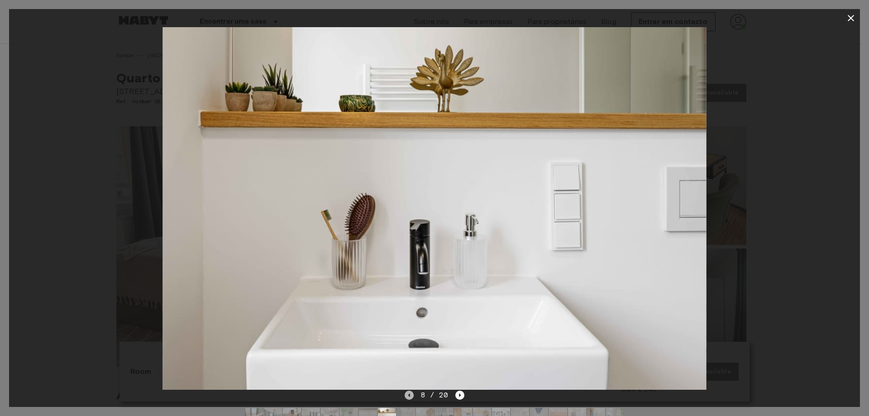
click at [406, 392] on icon "Previous image" at bounding box center [409, 394] width 9 height 9
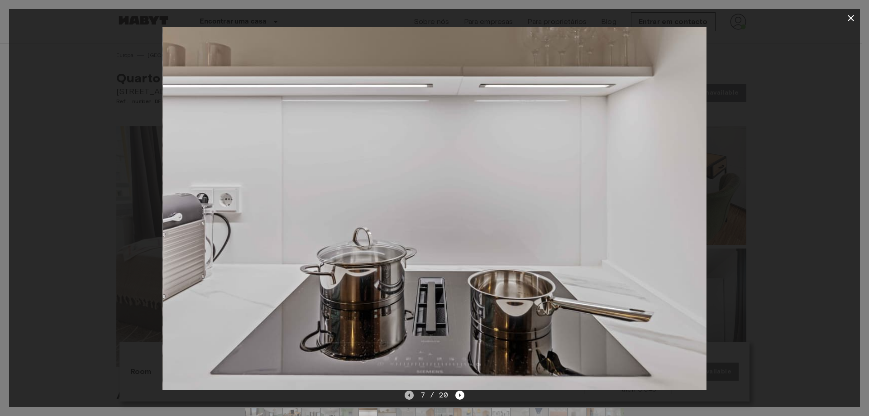
click at [407, 392] on icon "Previous image" at bounding box center [409, 394] width 9 height 9
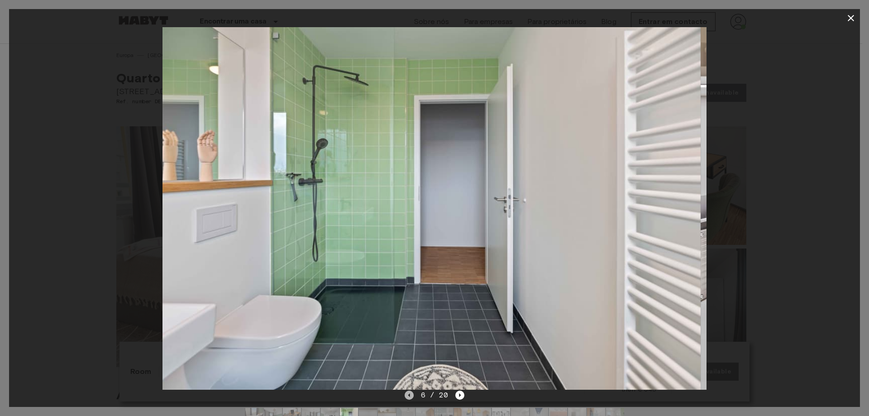
click at [407, 392] on icon "Previous image" at bounding box center [409, 394] width 9 height 9
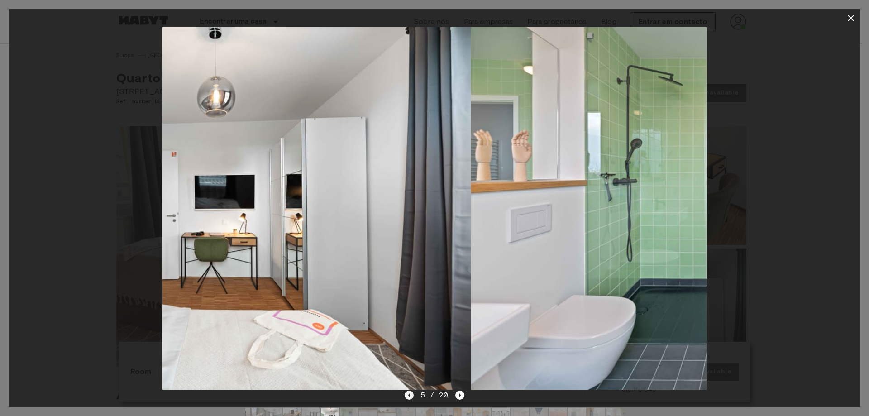
click at [407, 392] on icon "Previous image" at bounding box center [409, 394] width 9 height 9
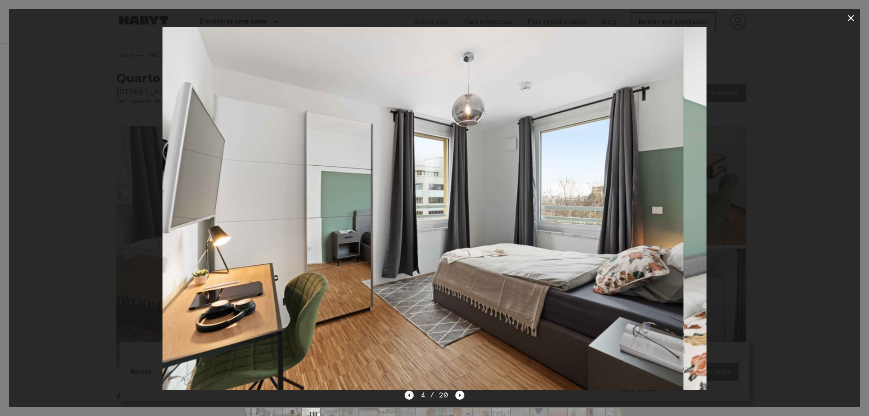
click at [406, 395] on icon "Previous image" at bounding box center [409, 394] width 9 height 9
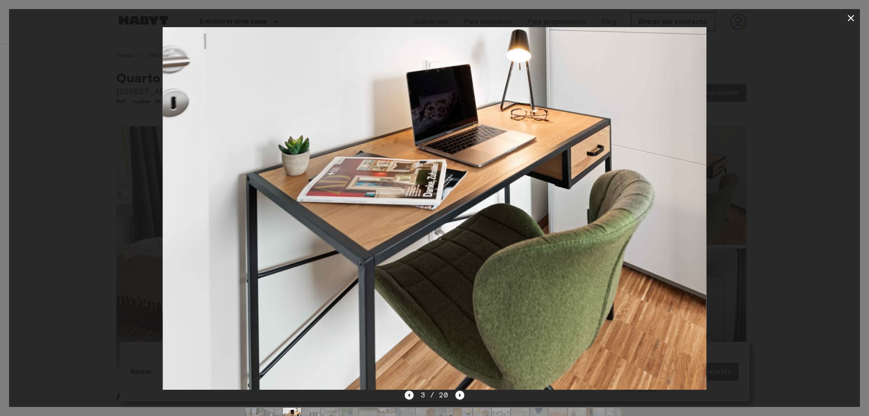
click at [405, 392] on icon "Previous image" at bounding box center [409, 394] width 9 height 9
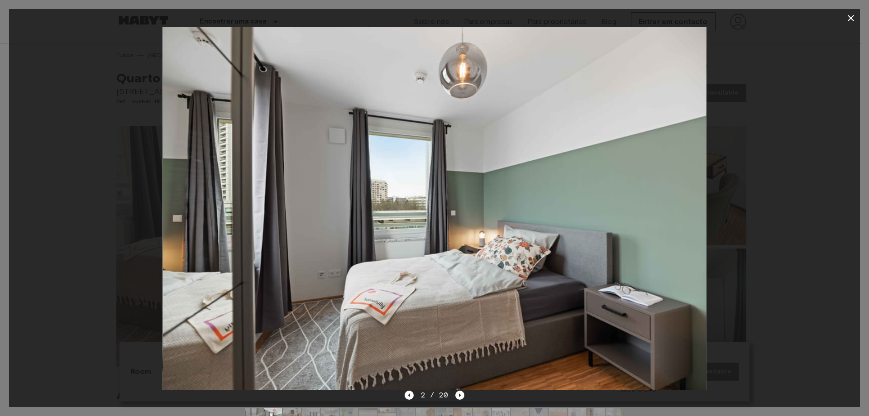
click at [416, 391] on div "2 / 20" at bounding box center [435, 395] width 60 height 11
click at [408, 394] on icon "Previous image" at bounding box center [409, 394] width 9 height 9
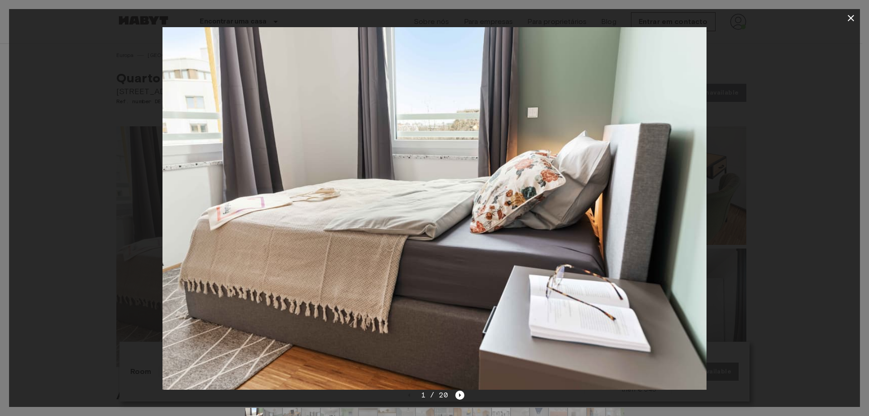
click at [451, 389] on img at bounding box center [433, 208] width 543 height 362
click at [851, 18] on icon "button" at bounding box center [850, 18] width 6 height 6
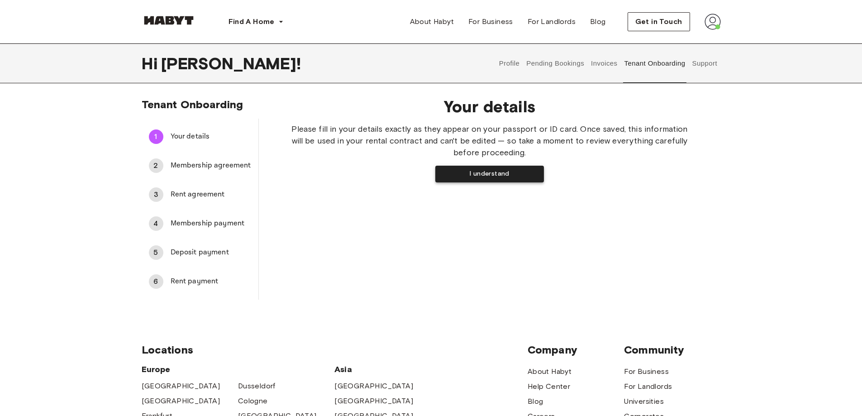
click at [482, 175] on button "I understand" at bounding box center [489, 174] width 109 height 17
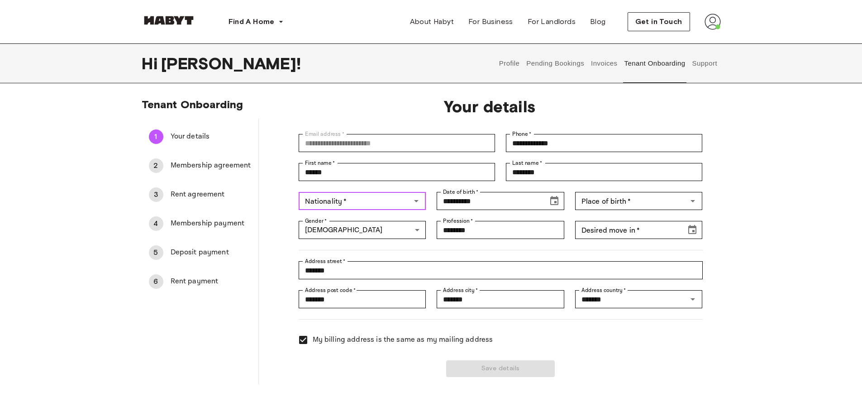
click at [359, 200] on input "Nationality   *" at bounding box center [354, 201] width 107 height 13
click at [379, 256] on li "Portuguese" at bounding box center [361, 254] width 128 height 16
type input "**********"
click at [651, 204] on input "Place of birth   *" at bounding box center [631, 201] width 107 height 13
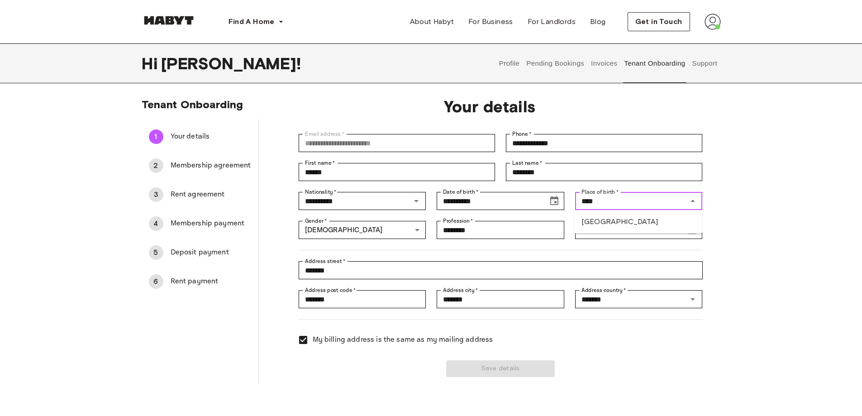
click at [625, 225] on li "[GEOGRAPHIC_DATA]" at bounding box center [638, 222] width 128 height 16
type input "********"
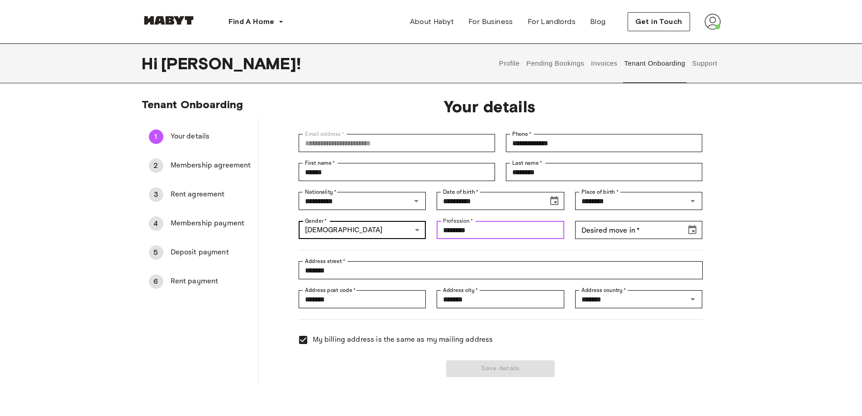
drag, startPoint x: 509, startPoint y: 234, endPoint x: 422, endPoint y: 231, distance: 86.9
click at [422, 231] on div "**********" at bounding box center [495, 250] width 415 height 254
type input "*******"
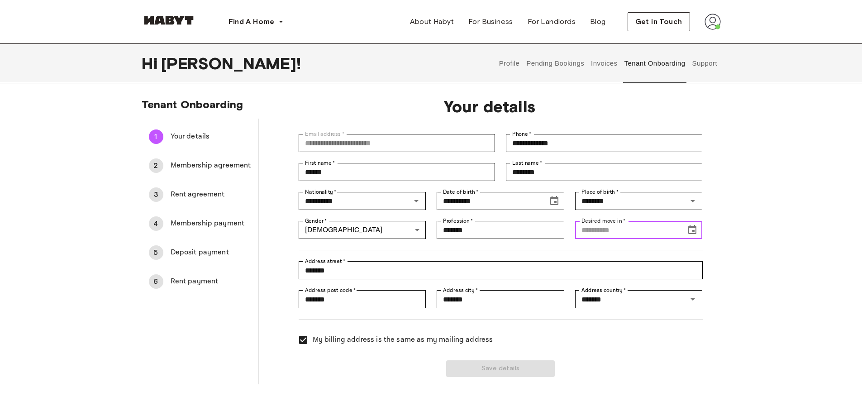
click at [663, 230] on input "Desired move in   *" at bounding box center [627, 230] width 105 height 18
click at [691, 228] on icon "Choose date" at bounding box center [692, 229] width 8 height 9
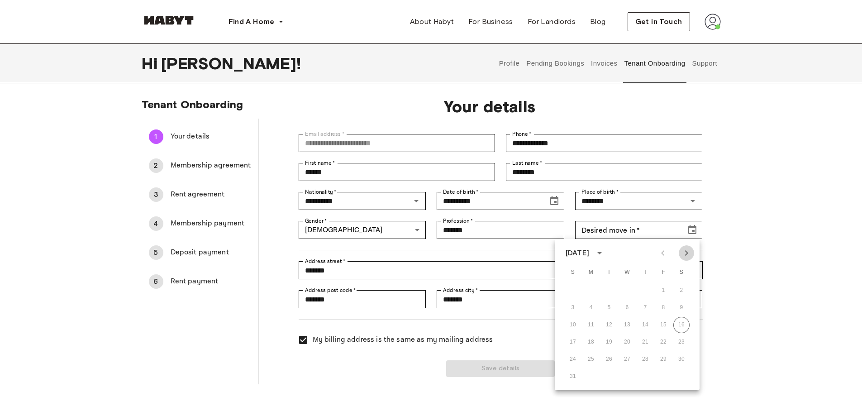
click at [682, 250] on icon "Next month" at bounding box center [686, 253] width 11 height 11
click at [662, 250] on icon "Previous month" at bounding box center [662, 253] width 11 height 11
click at [681, 288] on button "4" at bounding box center [681, 290] width 16 height 16
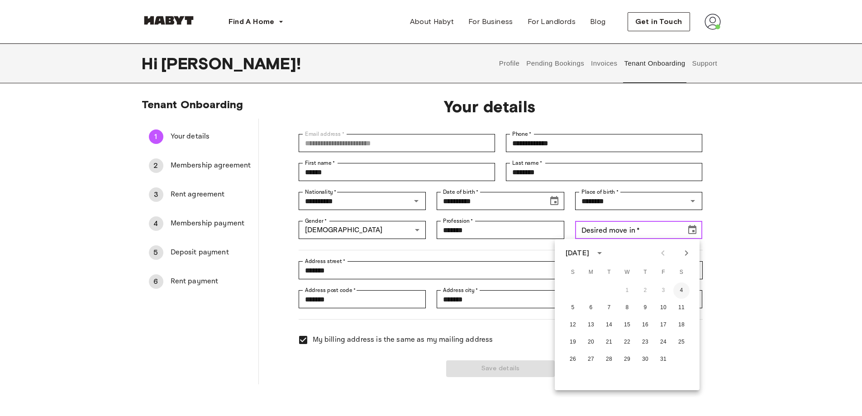
type input "**********"
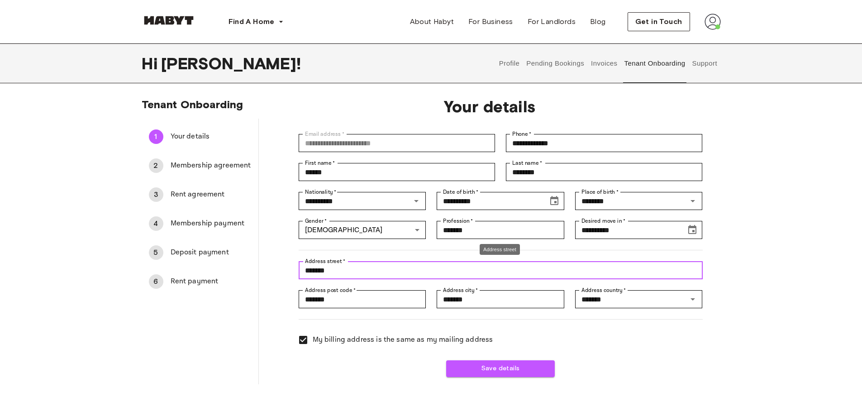
click at [432, 271] on input "*******" at bounding box center [501, 270] width 404 height 18
type input "*"
type input "**********"
click at [393, 297] on input "*******" at bounding box center [363, 299] width 128 height 18
type input "*"
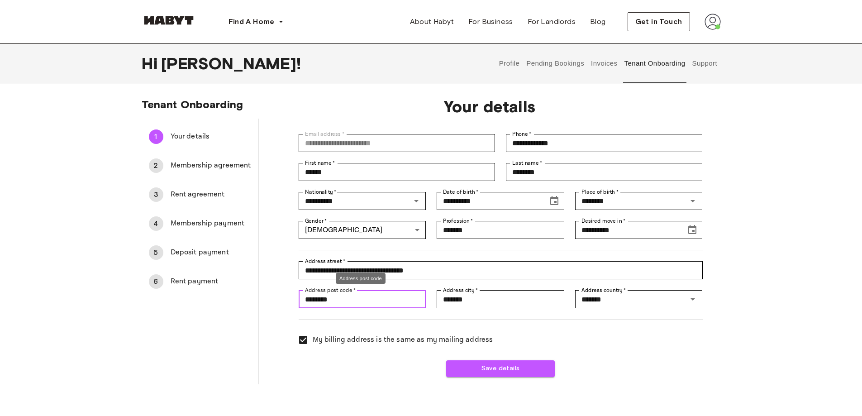
type input "********"
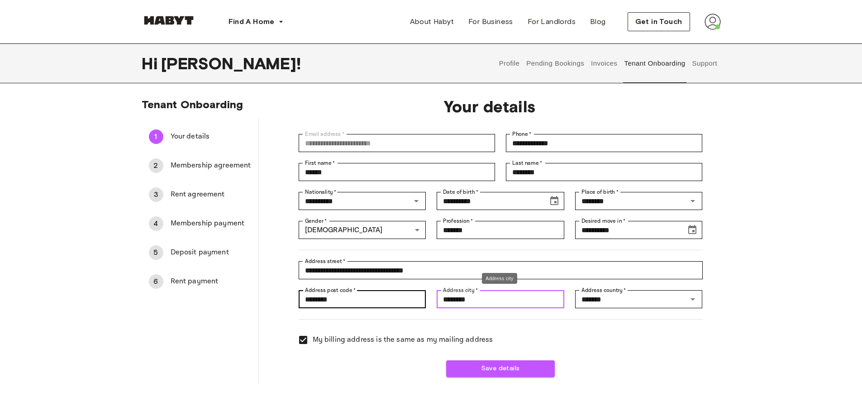
type input "********"
click at [601, 322] on li "[GEOGRAPHIC_DATA]" at bounding box center [638, 320] width 128 height 16
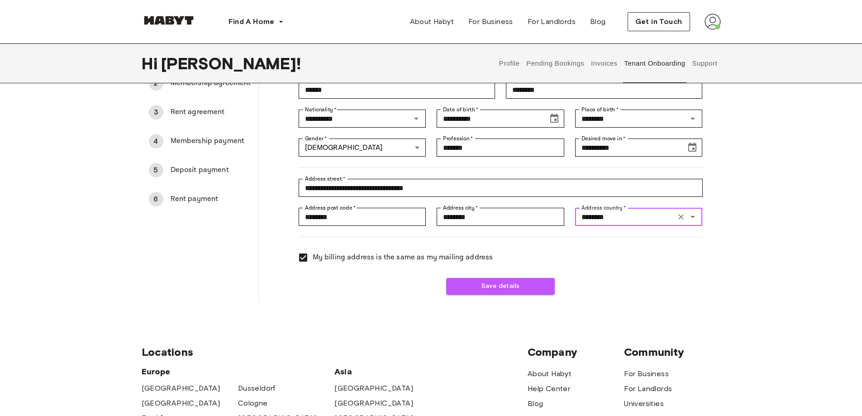
scroll to position [90, 0]
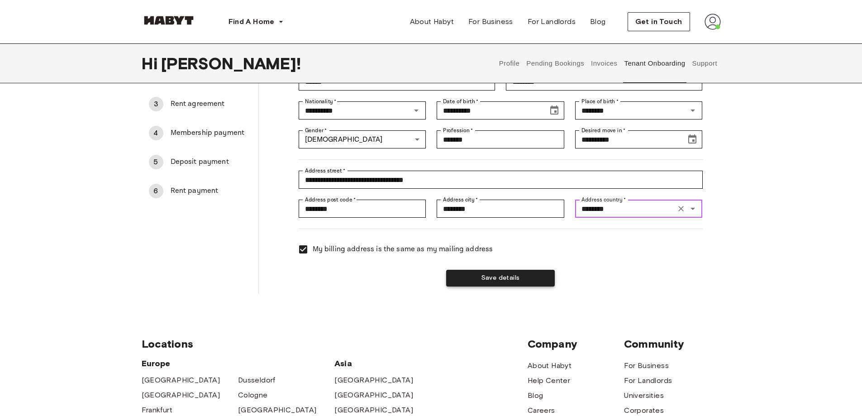
type input "********"
click at [526, 282] on button "Save details" at bounding box center [500, 278] width 109 height 17
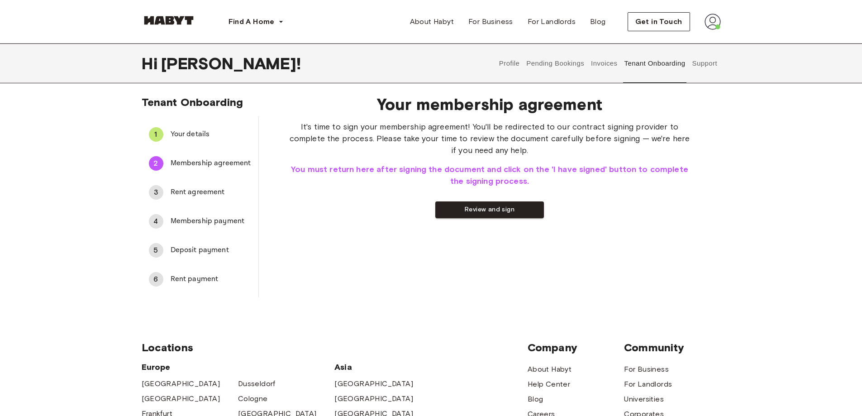
scroll to position [0, 0]
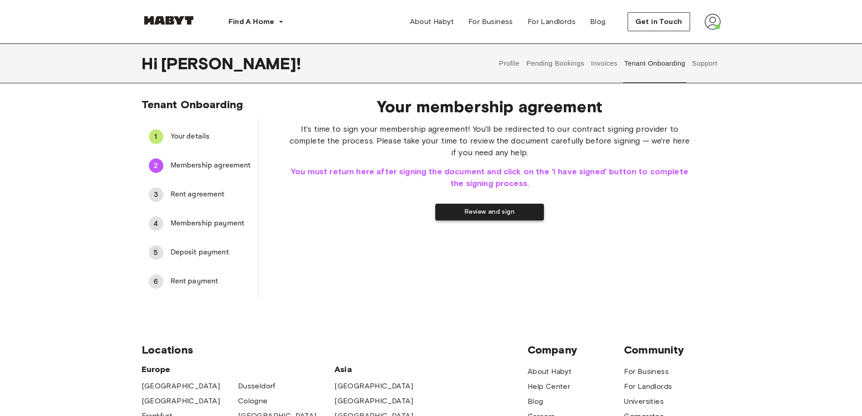
click at [455, 211] on button "Review and sign" at bounding box center [489, 212] width 109 height 17
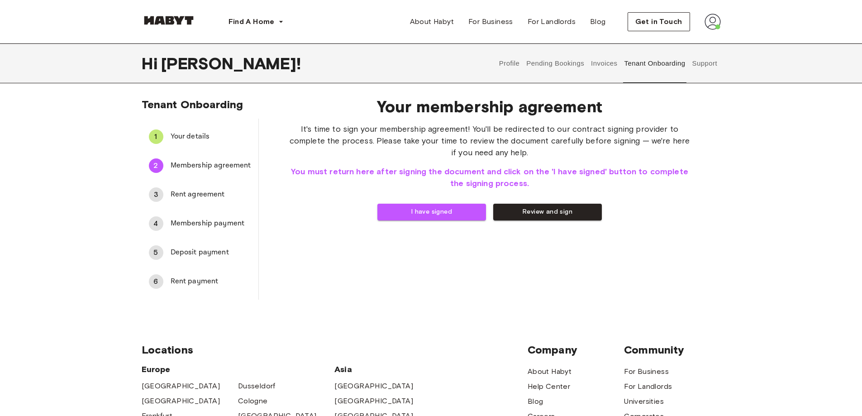
click at [191, 135] on span "Your details" at bounding box center [211, 136] width 81 height 11
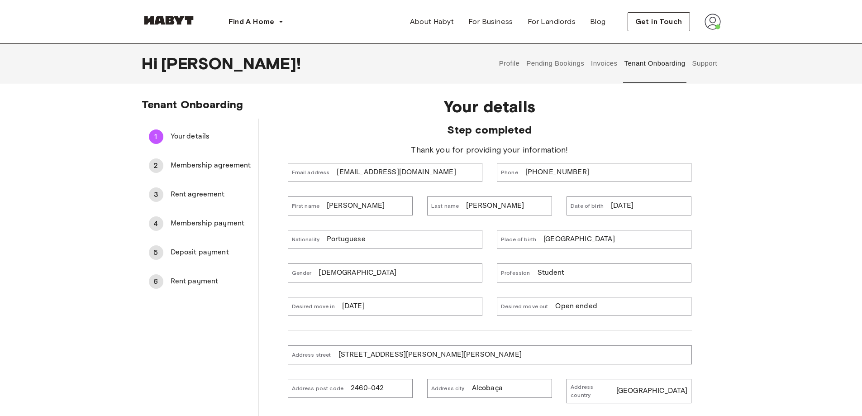
click at [359, 202] on div "First name [PERSON_NAME]" at bounding box center [350, 205] width 125 height 19
click at [359, 207] on div "First name [PERSON_NAME]" at bounding box center [350, 205] width 125 height 19
click at [342, 203] on p "[PERSON_NAME]" at bounding box center [356, 205] width 58 height 11
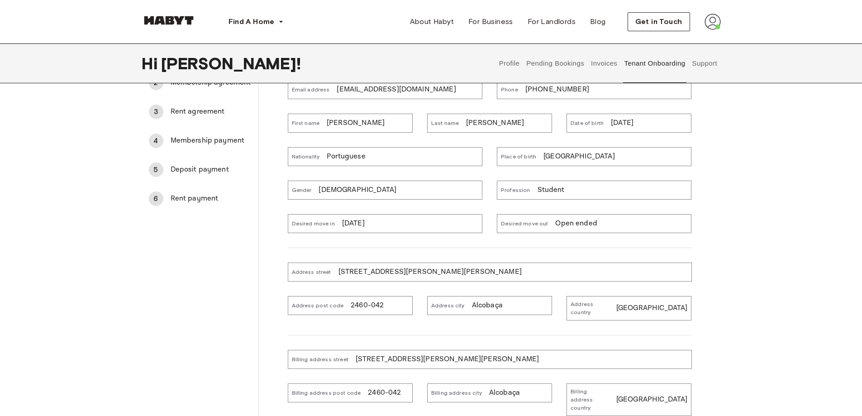
scroll to position [90, 0]
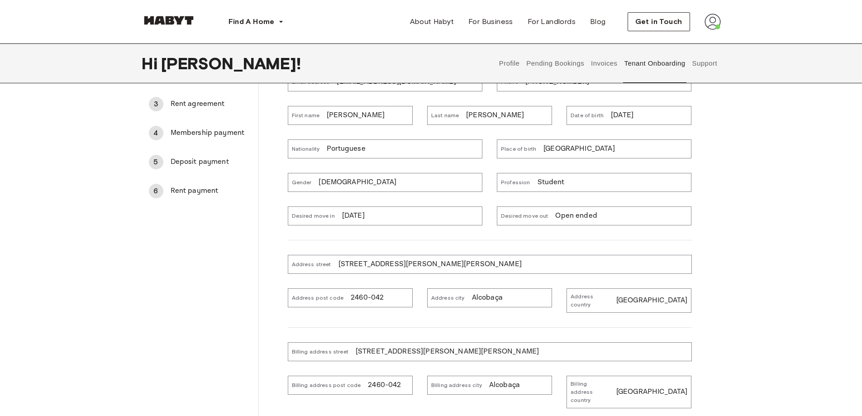
click at [400, 265] on p "[STREET_ADDRESS][PERSON_NAME][PERSON_NAME]" at bounding box center [429, 264] width 183 height 11
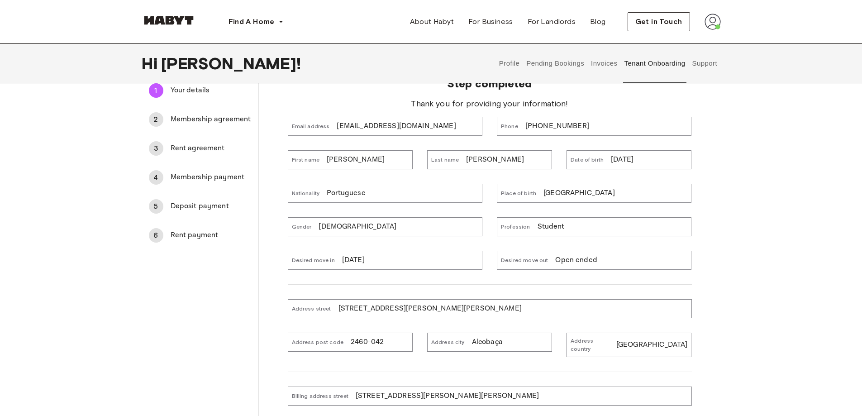
scroll to position [0, 0]
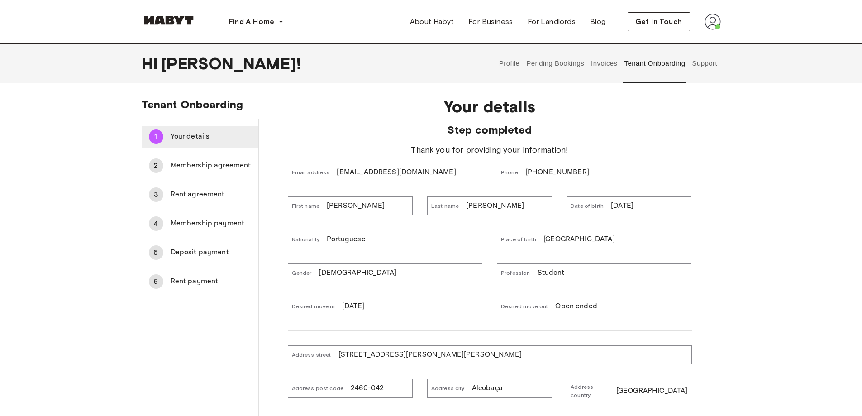
click at [186, 129] on div "1 Your details" at bounding box center [200, 137] width 117 height 22
click at [195, 171] on div "2 Membership agreement" at bounding box center [200, 166] width 117 height 22
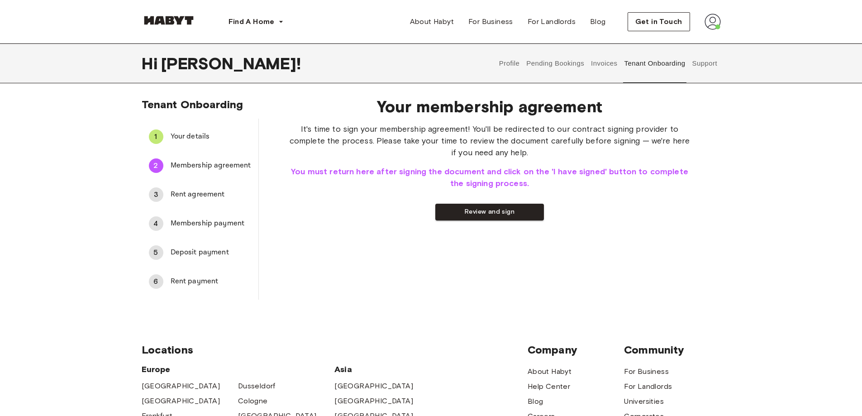
click at [201, 190] on span "Rent agreement" at bounding box center [211, 194] width 81 height 11
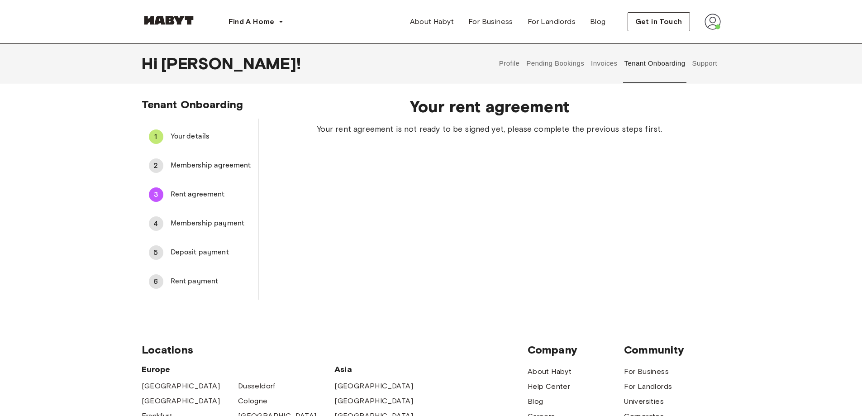
click at [208, 225] on span "Membership payment" at bounding box center [211, 223] width 81 height 11
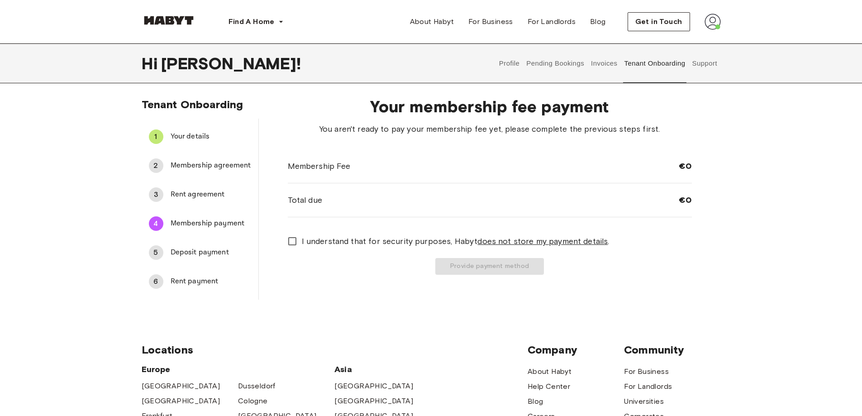
click at [193, 136] on span "Your details" at bounding box center [211, 136] width 81 height 11
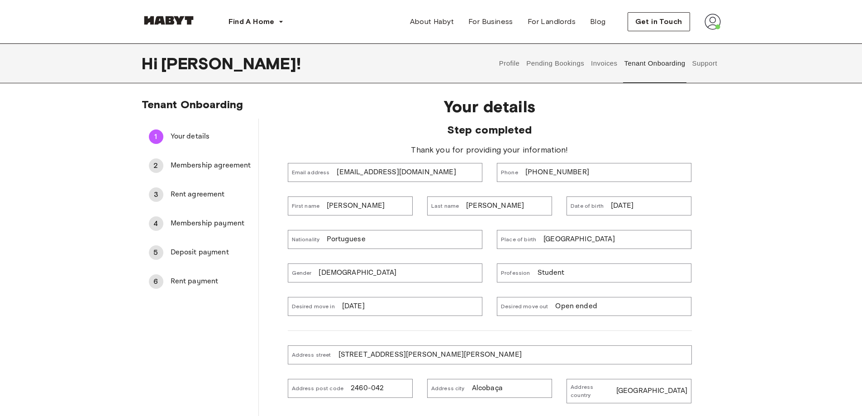
click at [386, 177] on p "[EMAIL_ADDRESS][DOMAIN_NAME]" at bounding box center [396, 172] width 119 height 11
click at [509, 63] on button "Profile" at bounding box center [509, 63] width 23 height 40
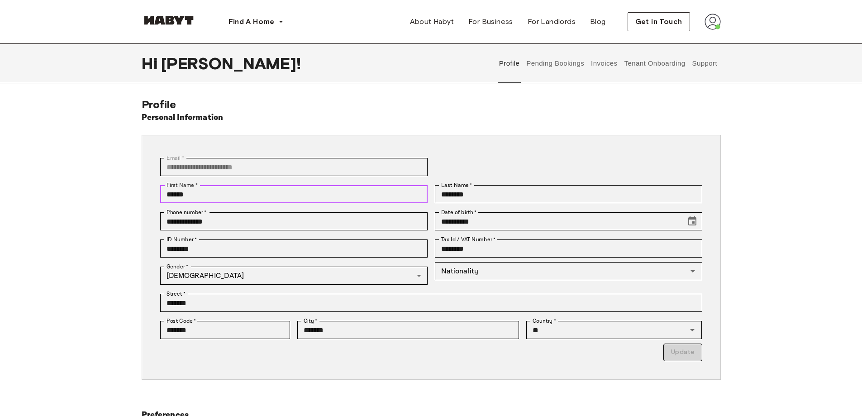
click at [263, 190] on input "******" at bounding box center [293, 194] width 267 height 18
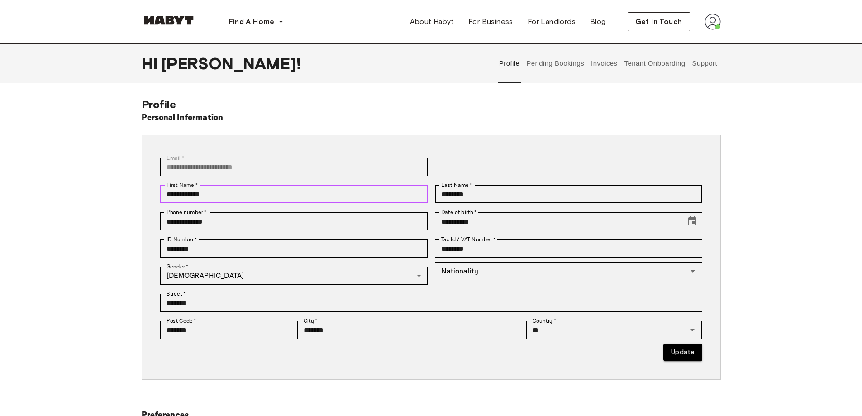
type input "**********"
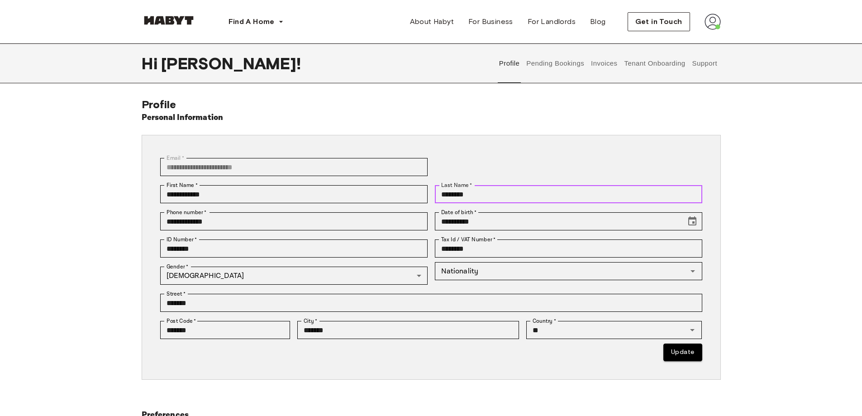
click at [439, 194] on input "********" at bounding box center [568, 194] width 267 height 18
type input "**********"
click at [683, 362] on div "**********" at bounding box center [431, 257] width 542 height 222
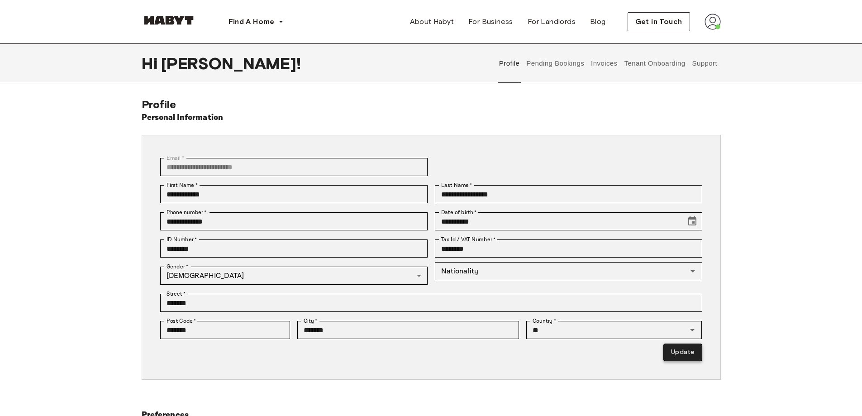
click at [682, 355] on button "Update" at bounding box center [682, 352] width 38 height 18
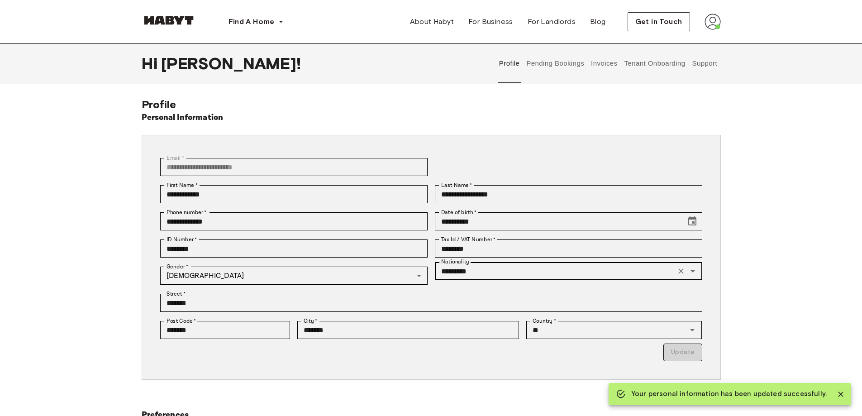
click at [513, 279] on div "********* Nationality" at bounding box center [568, 271] width 267 height 18
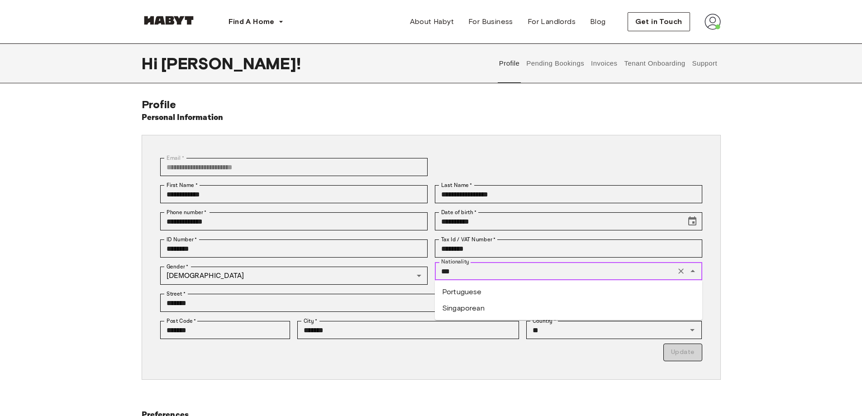
click at [505, 296] on li "Portuguese" at bounding box center [568, 292] width 267 height 16
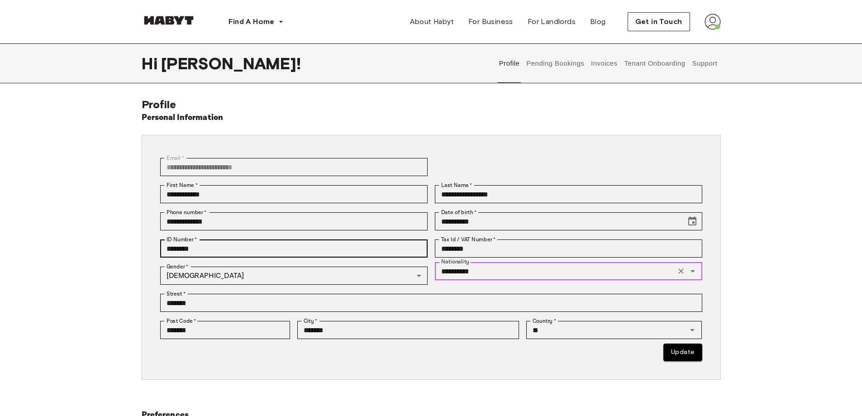
type input "**********"
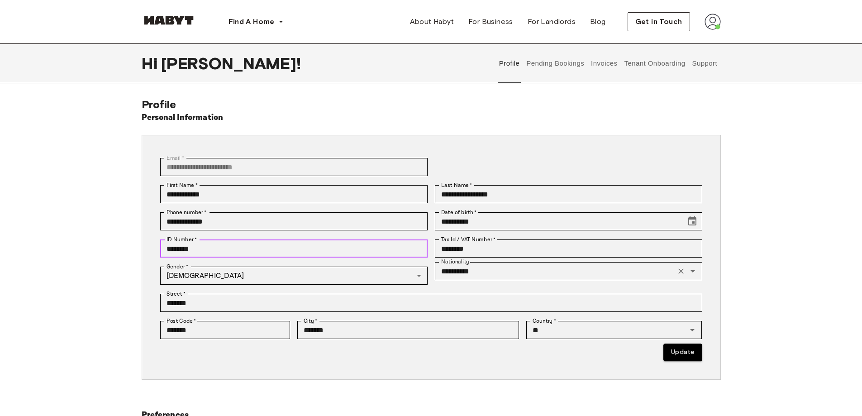
click at [262, 252] on input "********" at bounding box center [293, 248] width 267 height 18
drag, startPoint x: 262, startPoint y: 252, endPoint x: 65, endPoint y: 231, distance: 198.9
click at [65, 231] on div "**********" at bounding box center [431, 271] width 862 height 346
type input "********"
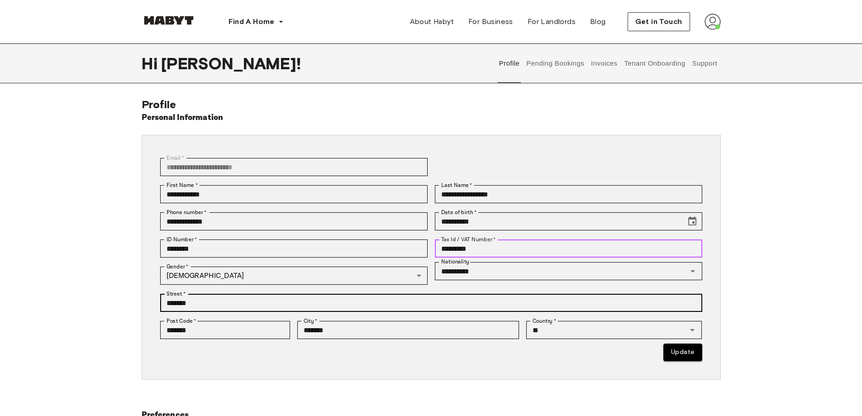
type input "*********"
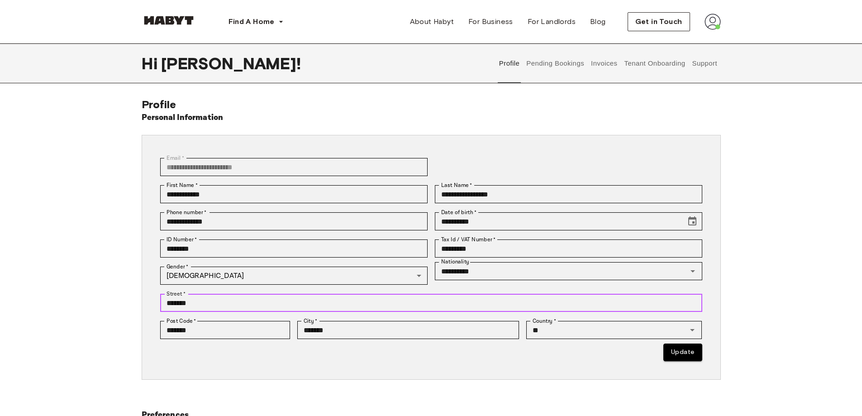
drag, startPoint x: 320, startPoint y: 305, endPoint x: 98, endPoint y: 274, distance: 224.7
click at [98, 274] on div "**********" at bounding box center [431, 271] width 862 height 346
type input "**********"
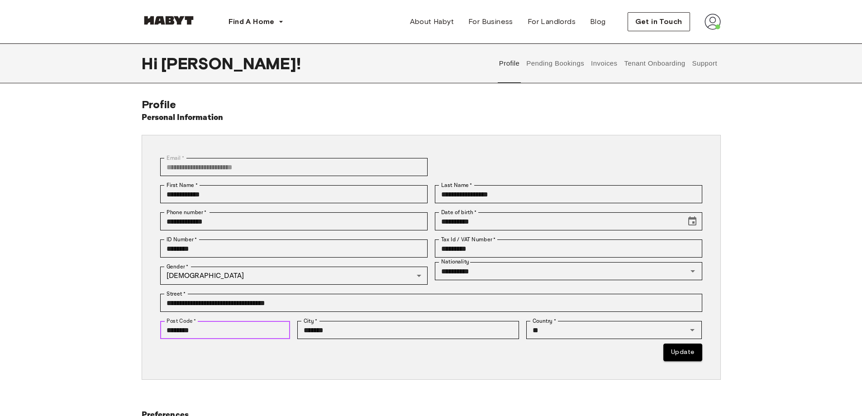
type input "********"
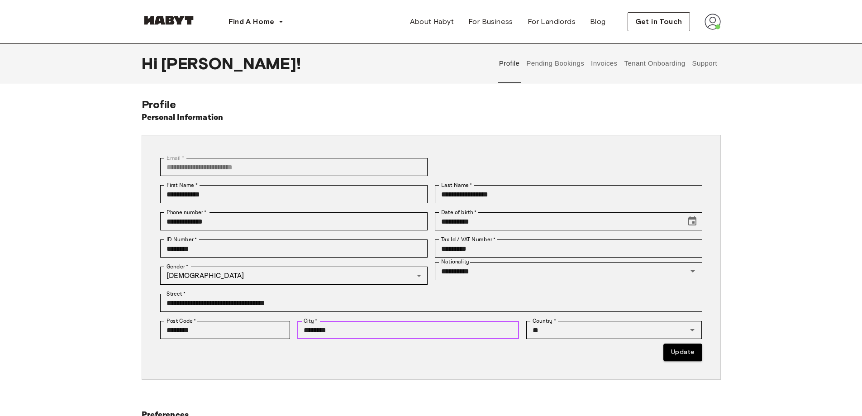
type input "********"
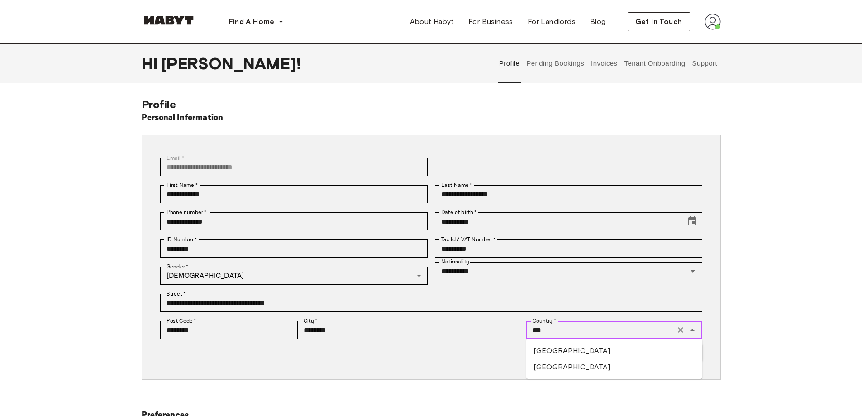
click at [598, 348] on li "[GEOGRAPHIC_DATA]" at bounding box center [614, 351] width 176 height 16
type input "********"
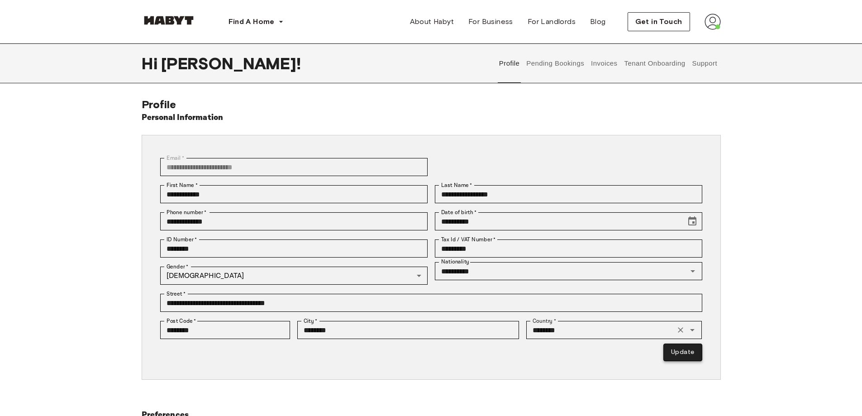
click at [683, 356] on button "Update" at bounding box center [682, 352] width 38 height 18
type input "*********"
click at [571, 63] on button "Pending Bookings" at bounding box center [555, 63] width 60 height 40
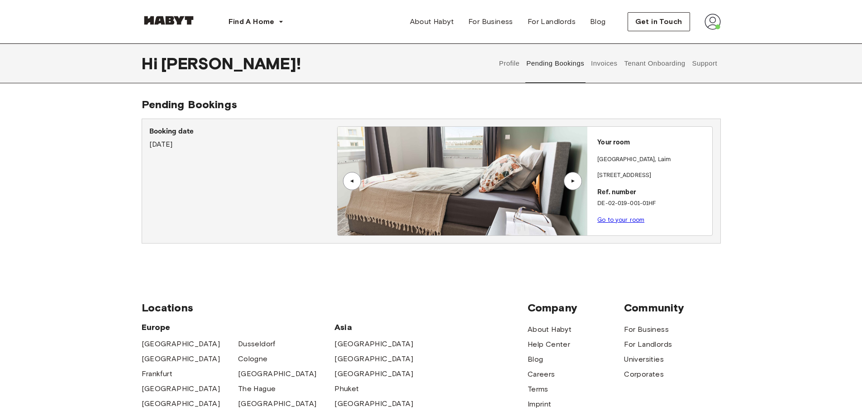
click at [604, 65] on button "Invoices" at bounding box center [604, 63] width 29 height 40
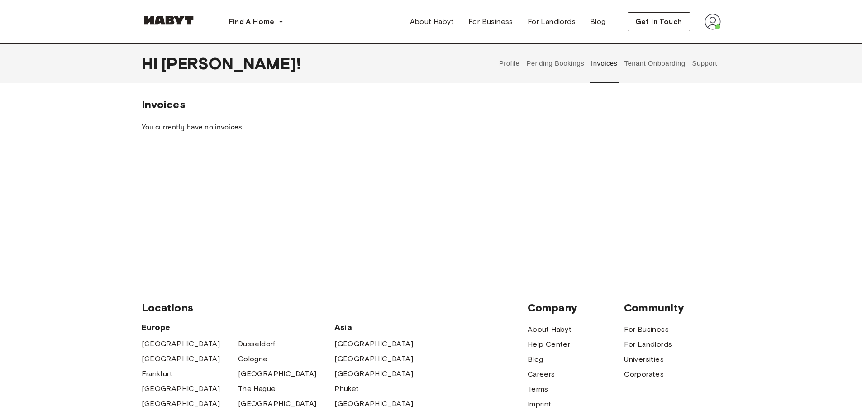
click at [647, 70] on button "Tenant Onboarding" at bounding box center [654, 63] width 63 height 40
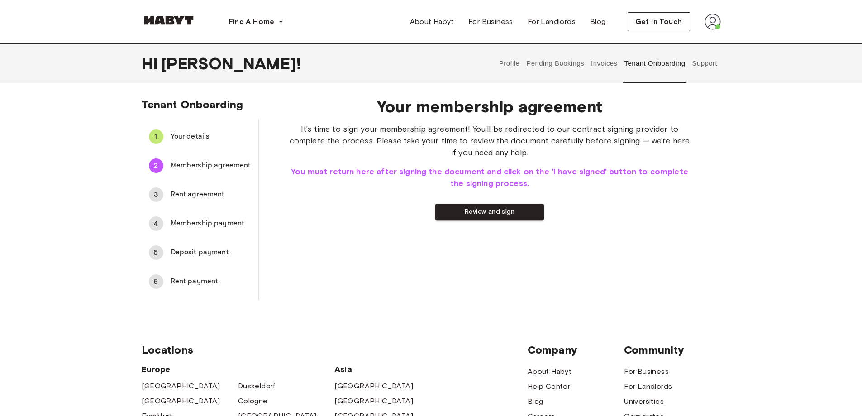
click at [176, 137] on span "Your details" at bounding box center [211, 136] width 81 height 11
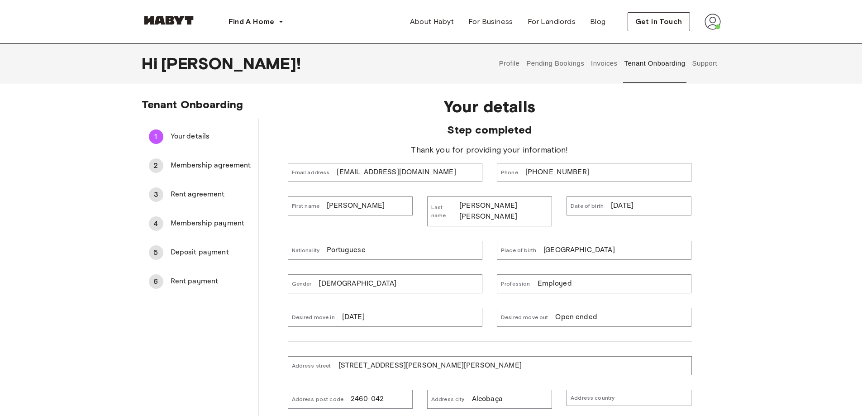
click at [573, 274] on div "Profession Employed" at bounding box center [594, 283] width 195 height 19
click at [515, 62] on button "Profile" at bounding box center [509, 63] width 23 height 40
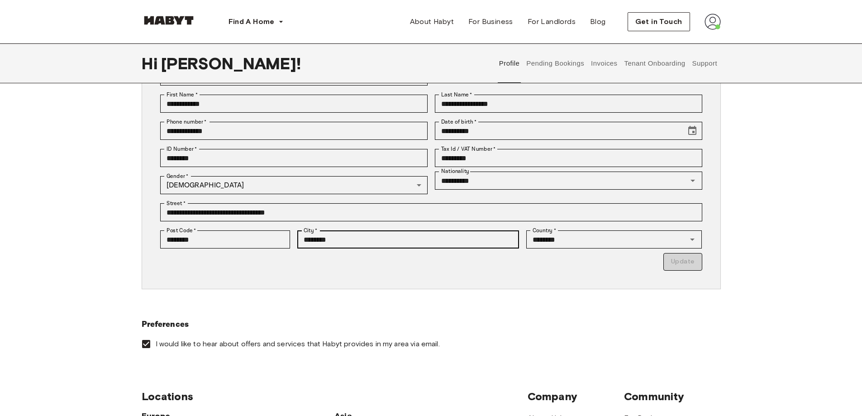
scroll to position [45, 0]
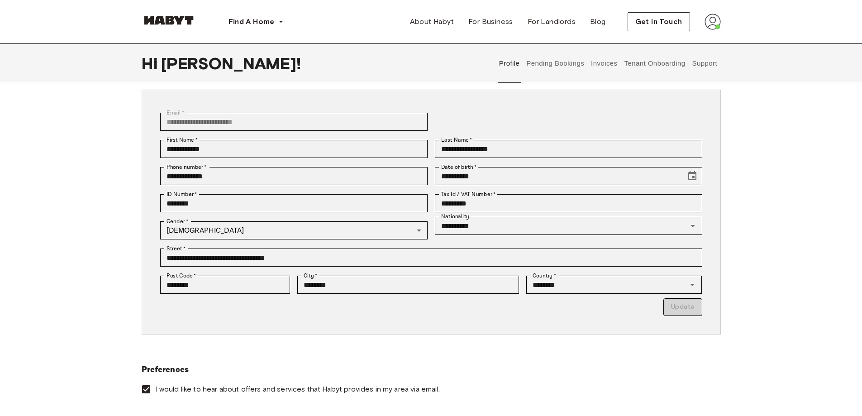
click at [660, 65] on button "Tenant Onboarding" at bounding box center [654, 63] width 63 height 40
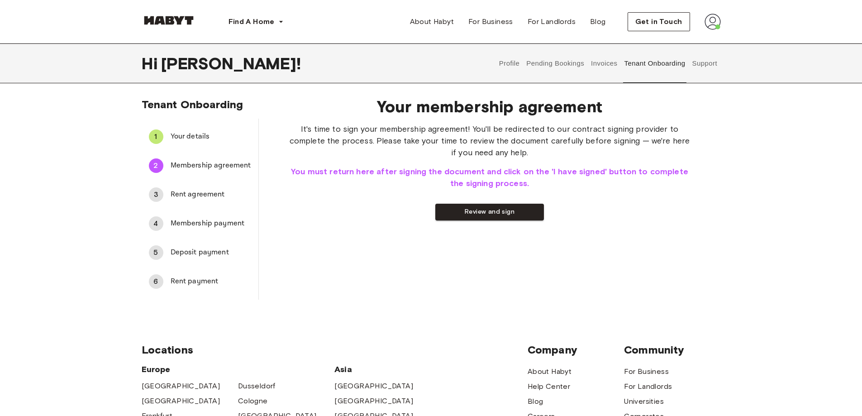
click at [178, 136] on span "Your details" at bounding box center [211, 136] width 81 height 11
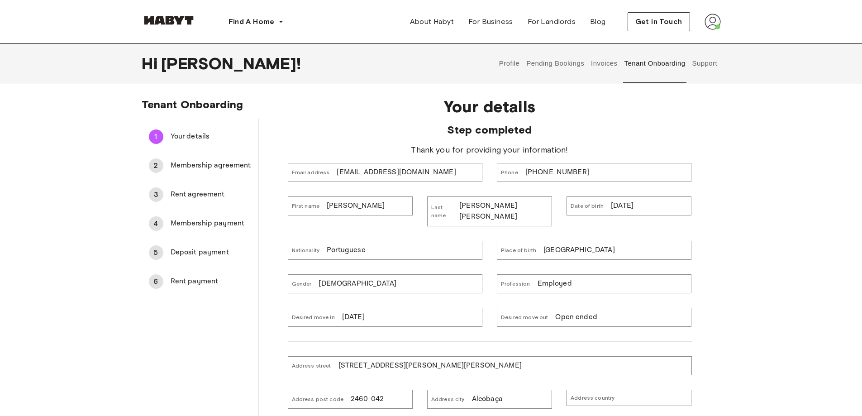
click at [570, 274] on div "Profession Employed" at bounding box center [594, 283] width 195 height 19
drag, startPoint x: 568, startPoint y: 274, endPoint x: 561, endPoint y: 273, distance: 6.8
click at [561, 278] on p "Employed" at bounding box center [555, 283] width 34 height 11
click at [184, 166] on span "Membership agreement" at bounding box center [211, 165] width 81 height 11
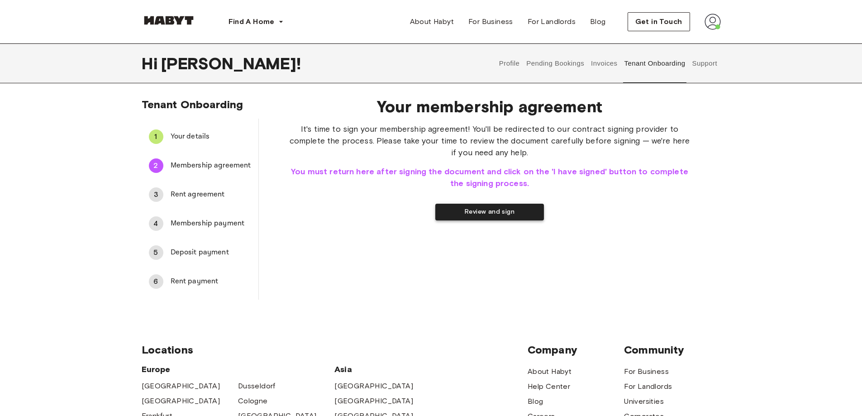
click at [518, 209] on button "Review and sign" at bounding box center [489, 212] width 109 height 17
click at [448, 214] on button "I have signed" at bounding box center [431, 212] width 109 height 17
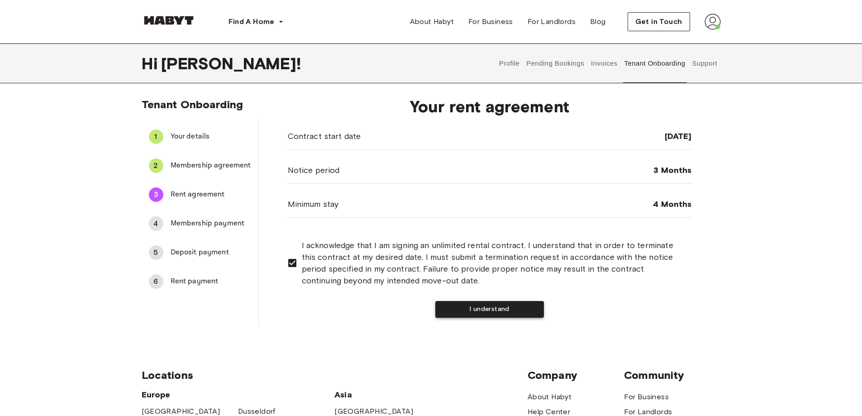
click at [485, 302] on button "I understand" at bounding box center [489, 309] width 109 height 17
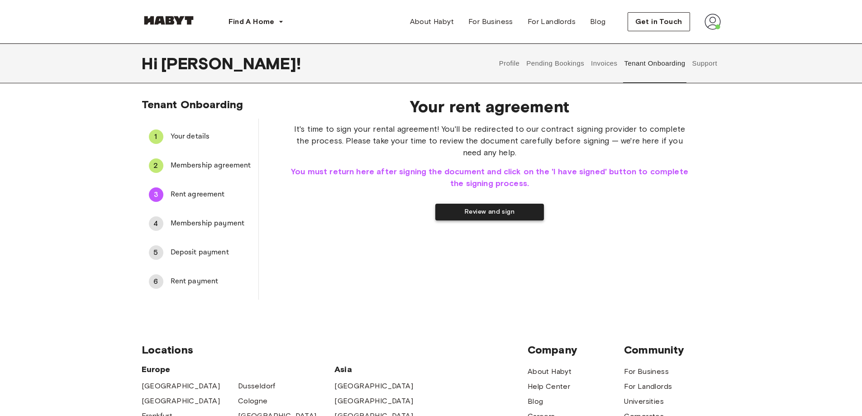
click at [496, 210] on button "Review and sign" at bounding box center [489, 212] width 109 height 17
